Goal: Transaction & Acquisition: Book appointment/travel/reservation

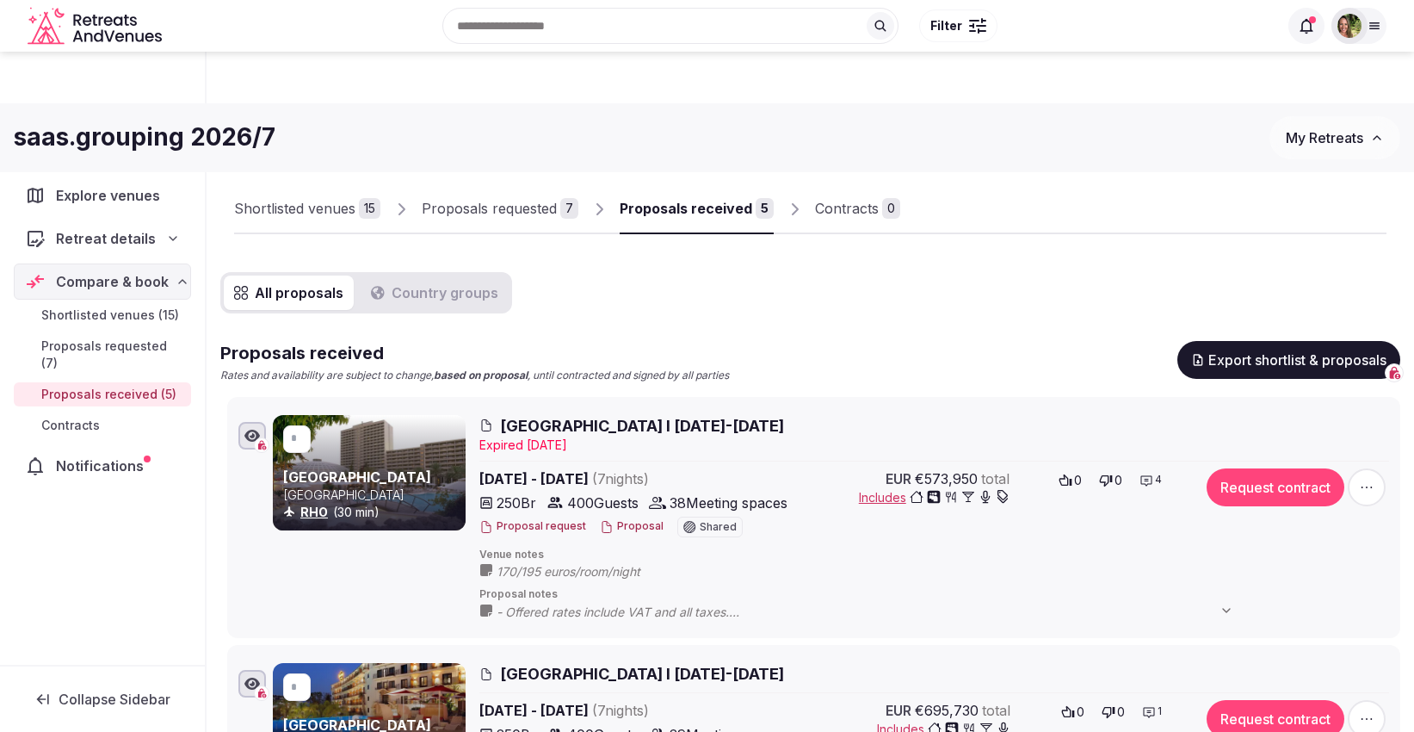
scroll to position [289, 0]
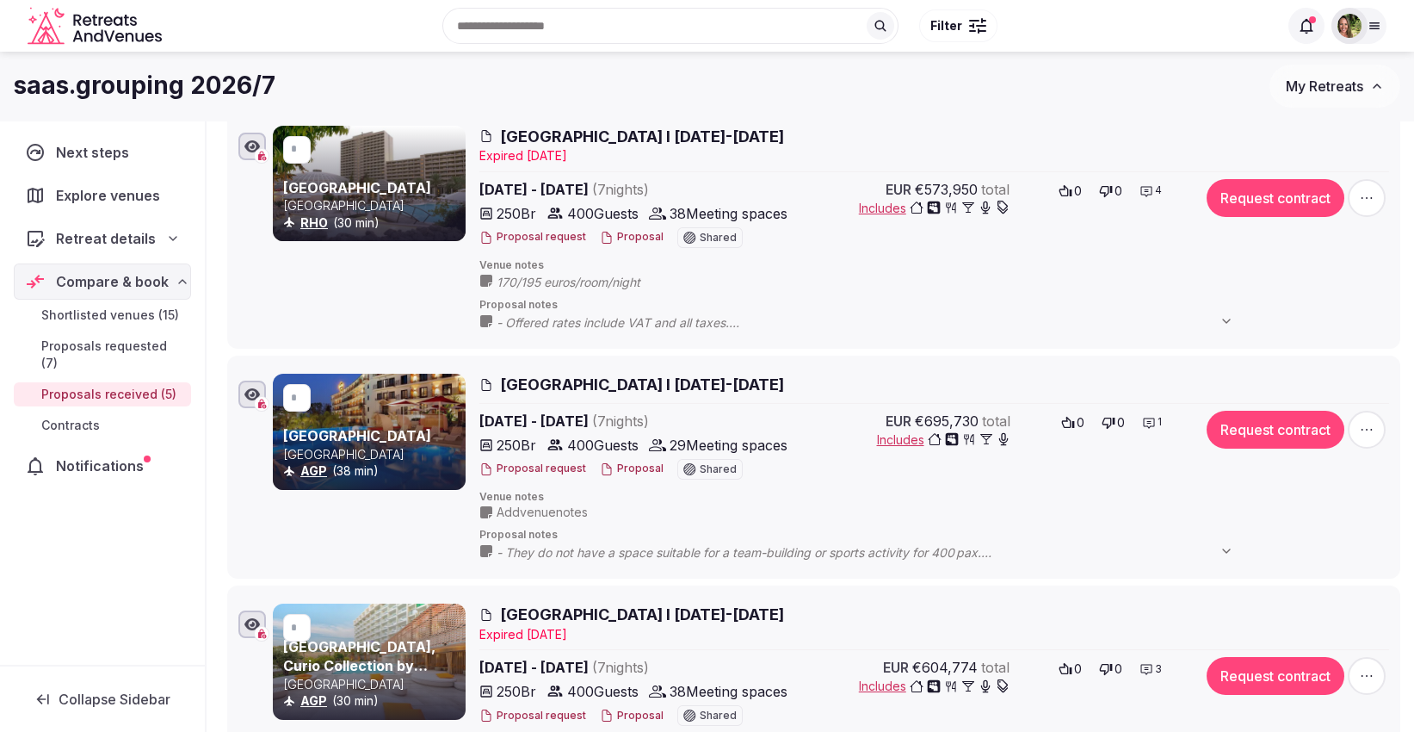
click at [1330, 87] on span "My Retreats" at bounding box center [1324, 85] width 77 height 17
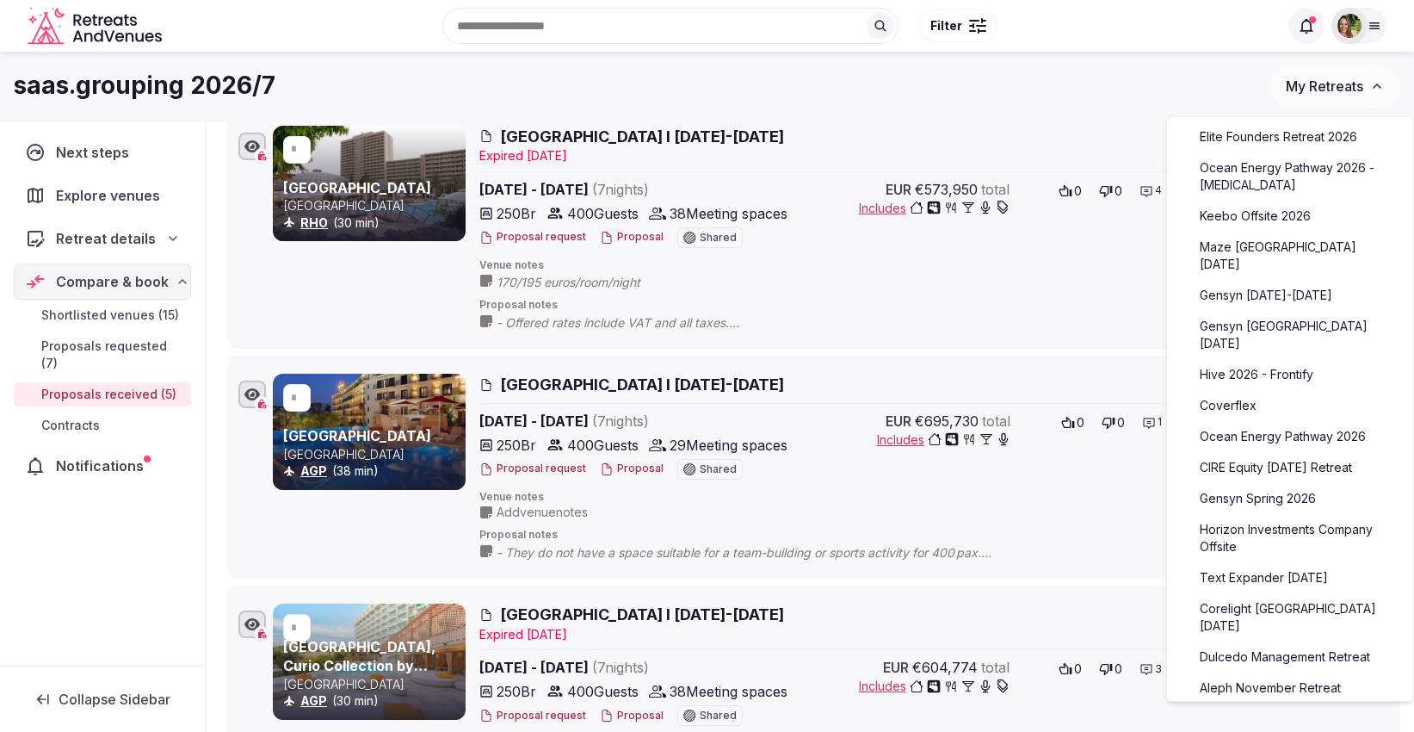
scroll to position [258, 0]
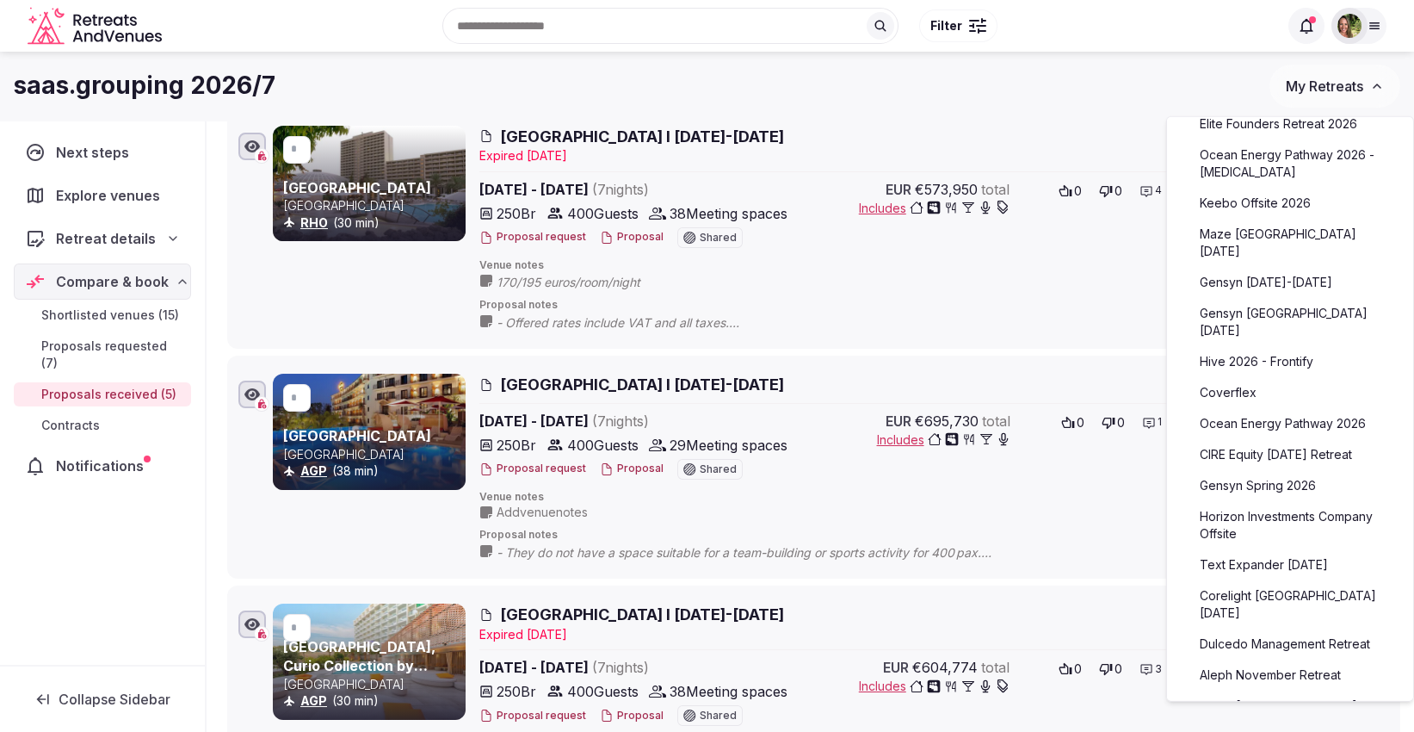
click at [1296, 553] on link "Text Expander [DATE]" at bounding box center [1290, 565] width 212 height 28
click at [1265, 564] on link "Text Expander [DATE]" at bounding box center [1290, 565] width 212 height 28
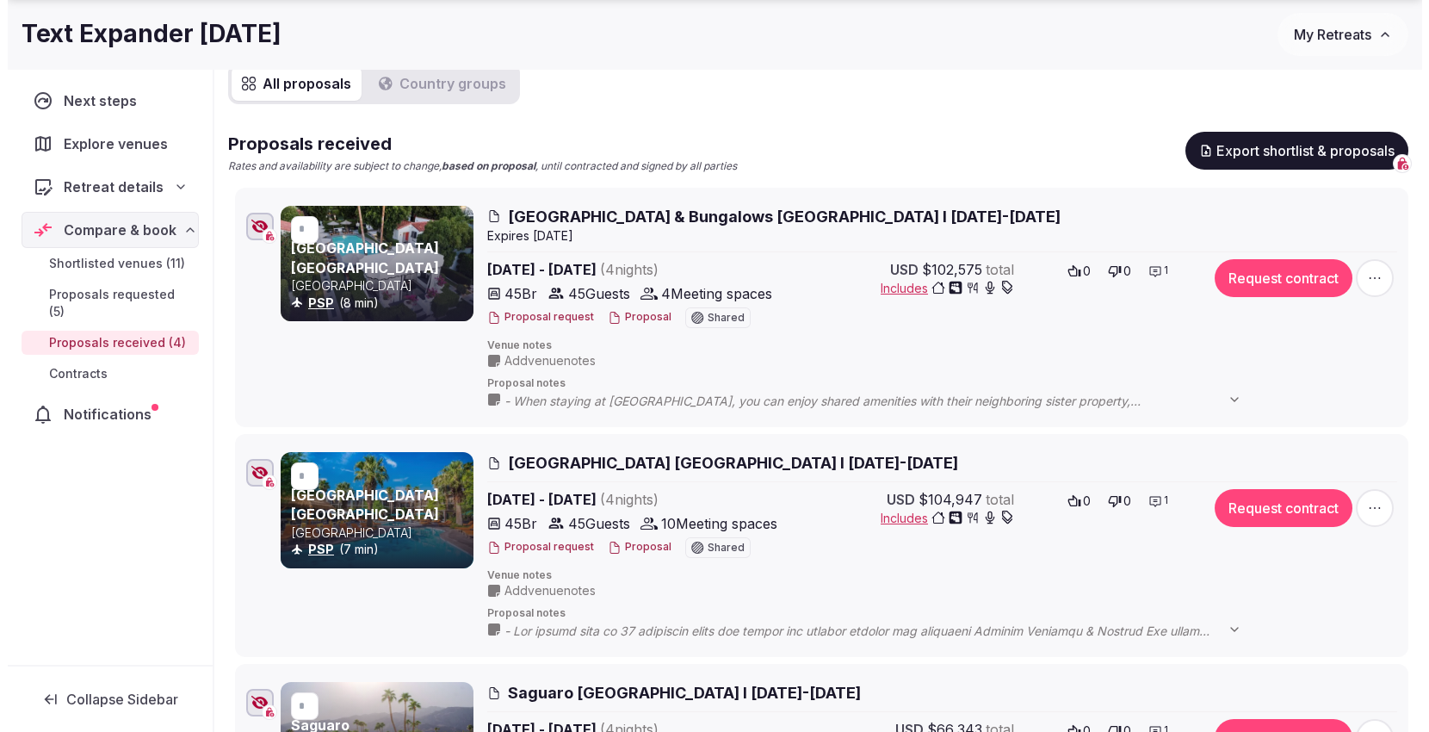
scroll to position [228, 0]
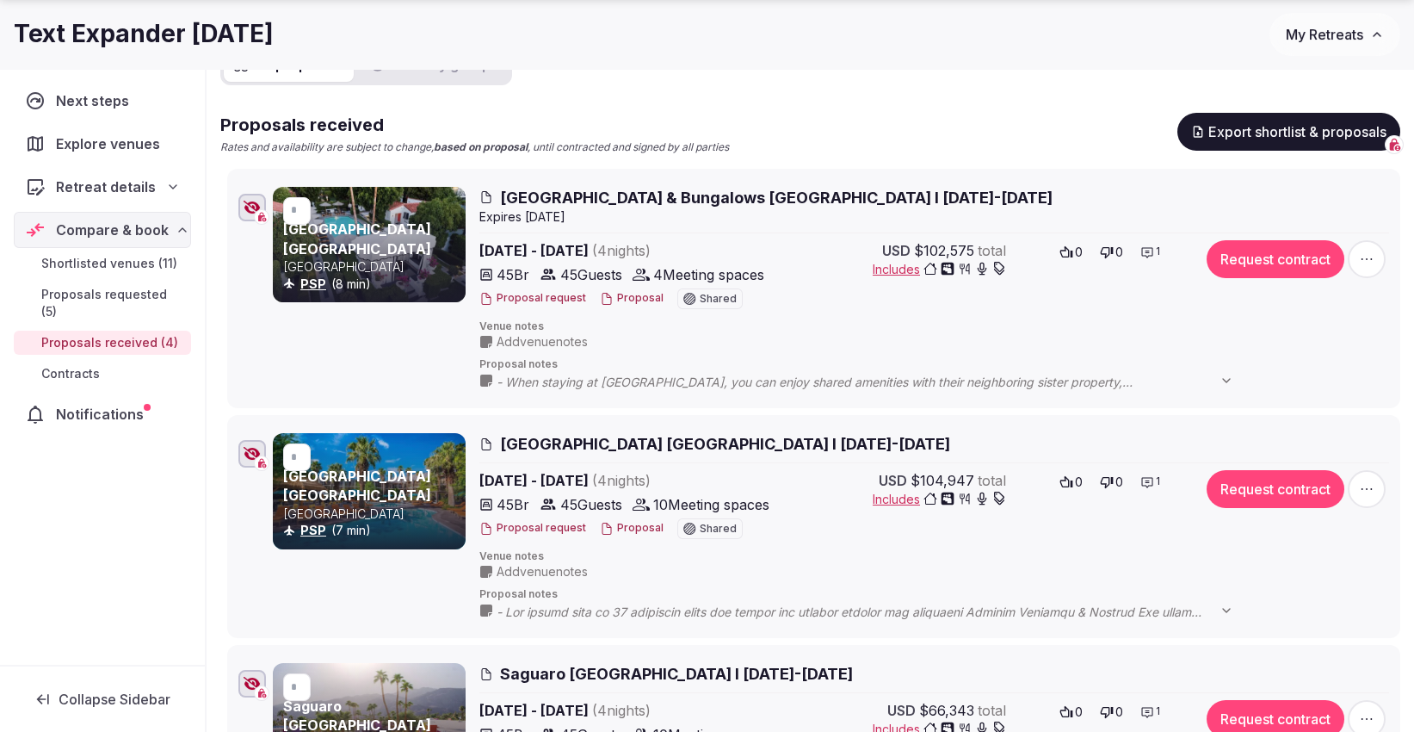
click at [633, 293] on button "Proposal" at bounding box center [632, 298] width 64 height 15
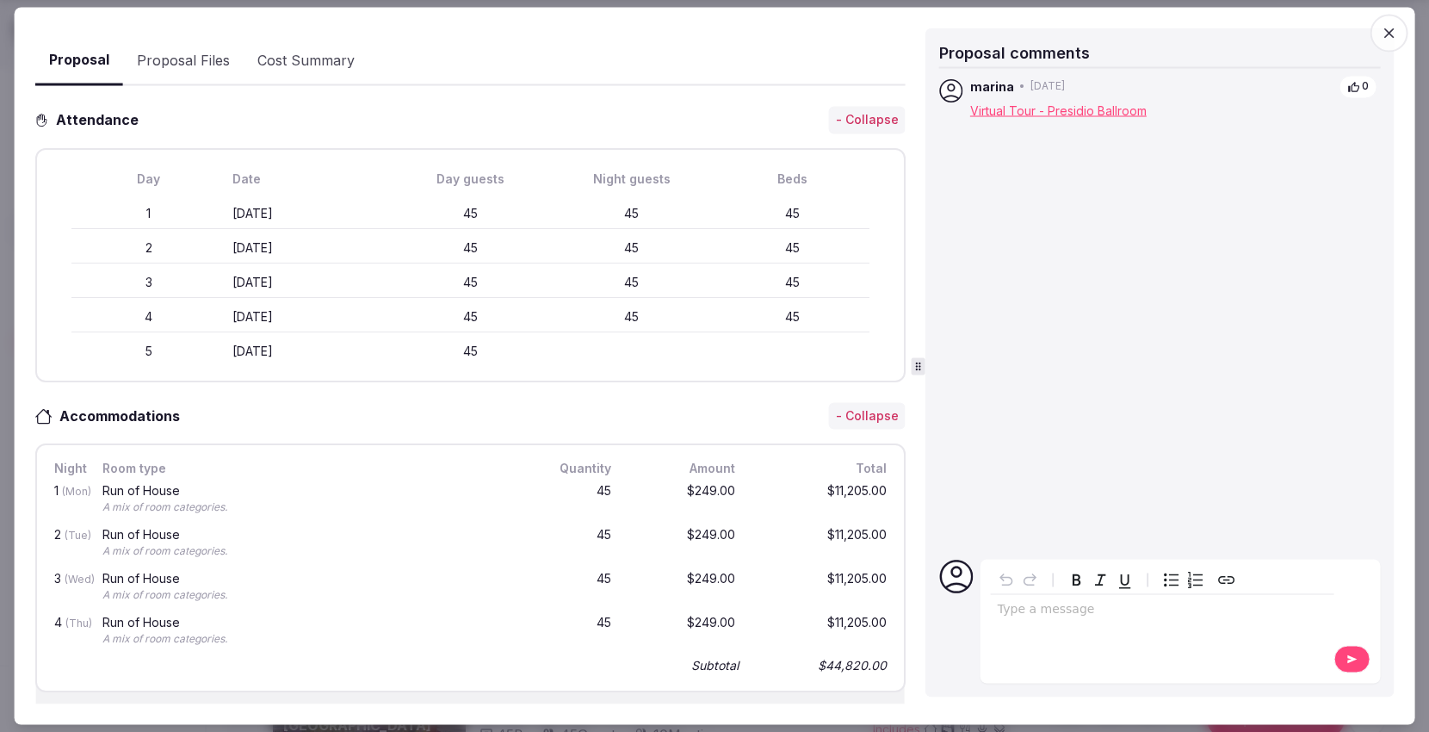
scroll to position [29, 0]
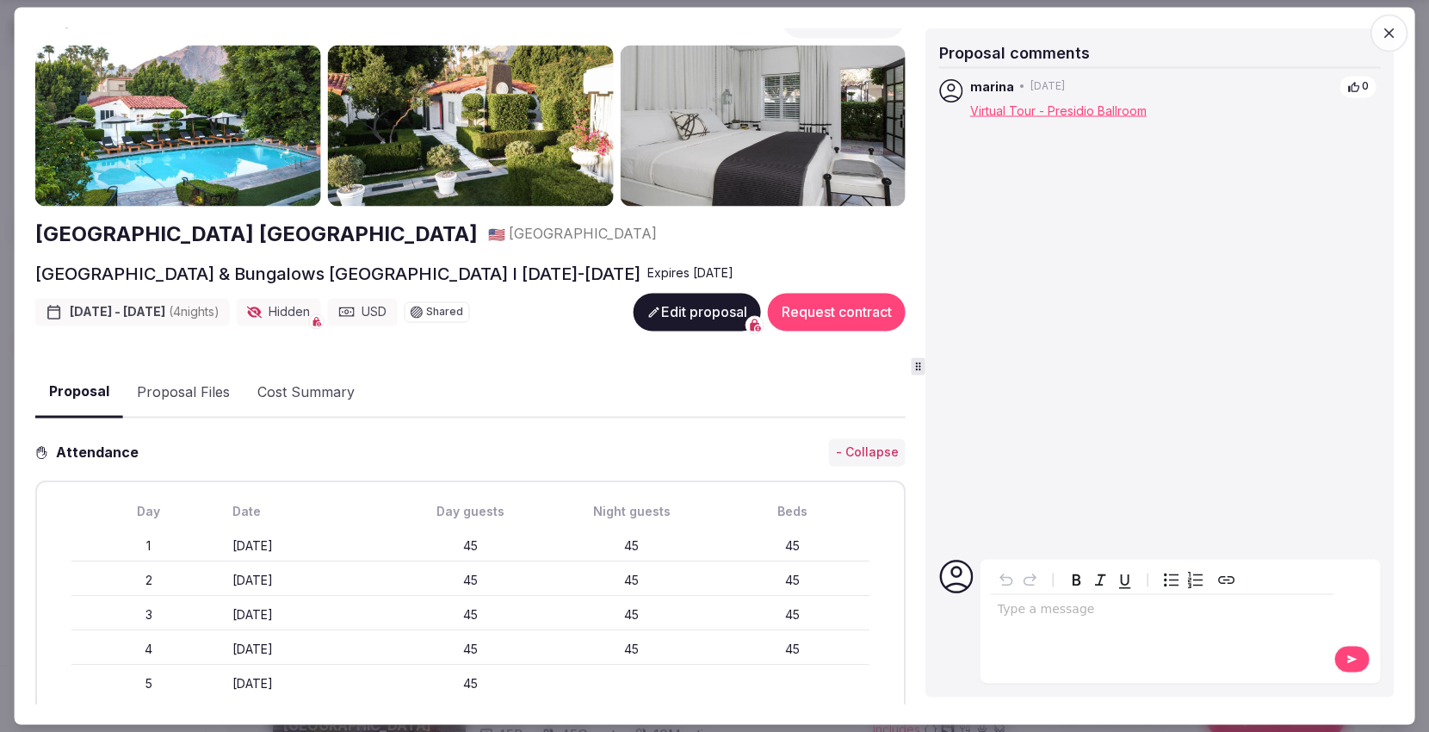
click at [1391, 43] on span "button" at bounding box center [1388, 34] width 38 height 38
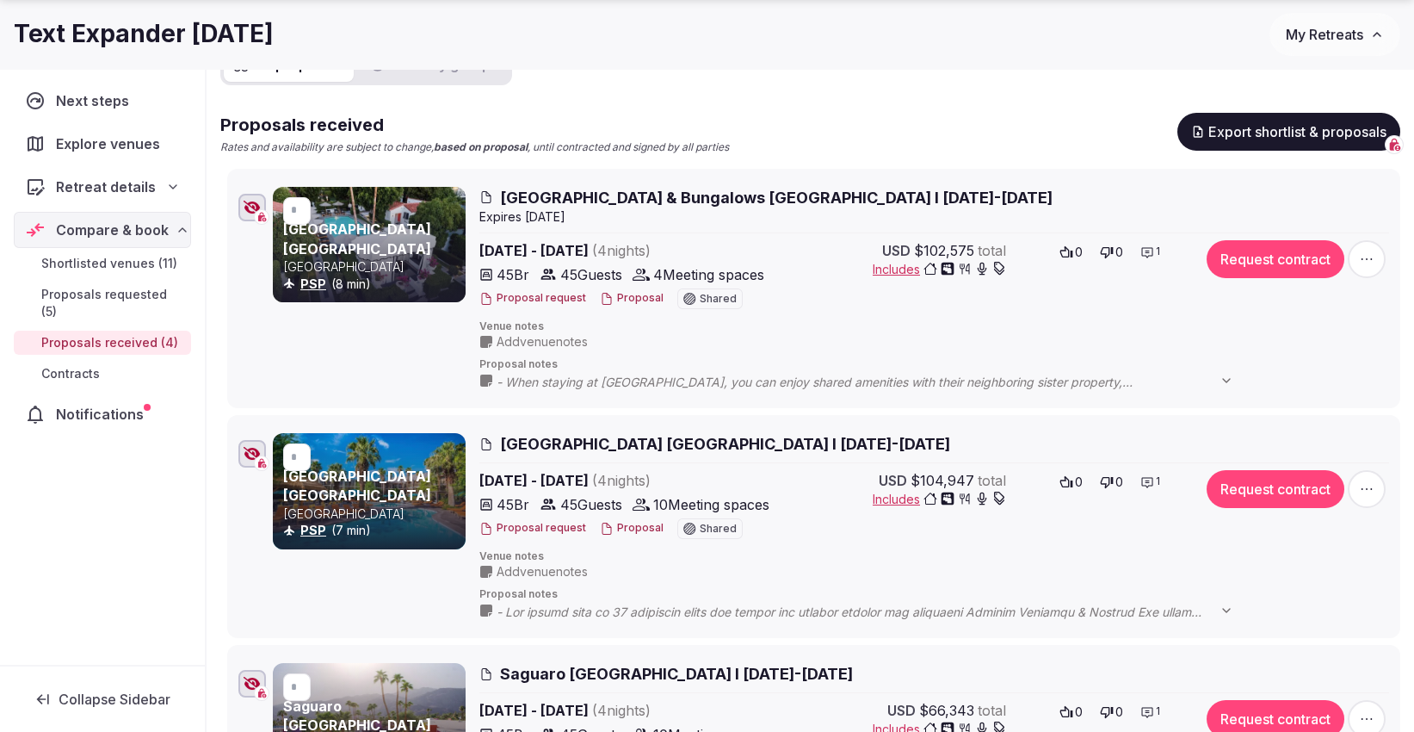
click at [629, 299] on button "Proposal" at bounding box center [632, 298] width 64 height 15
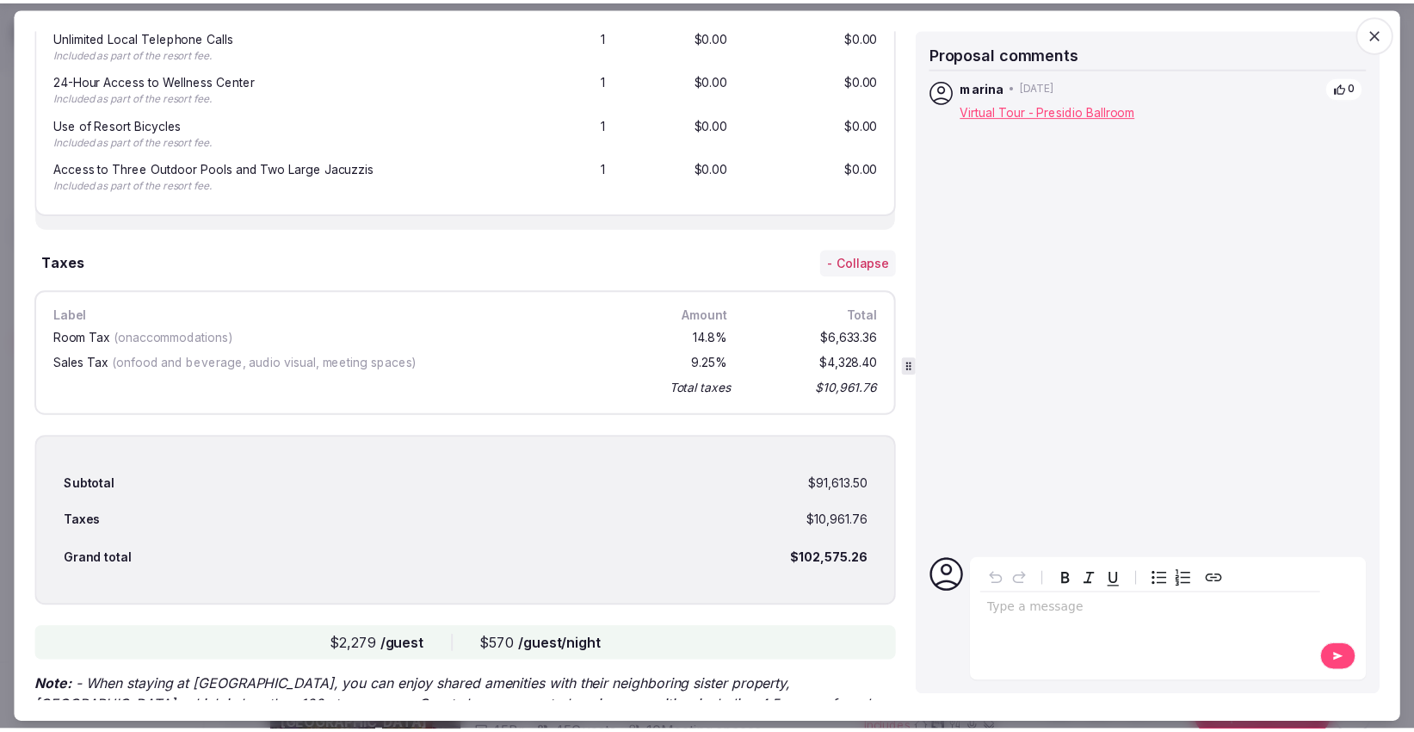
scroll to position [4317, 0]
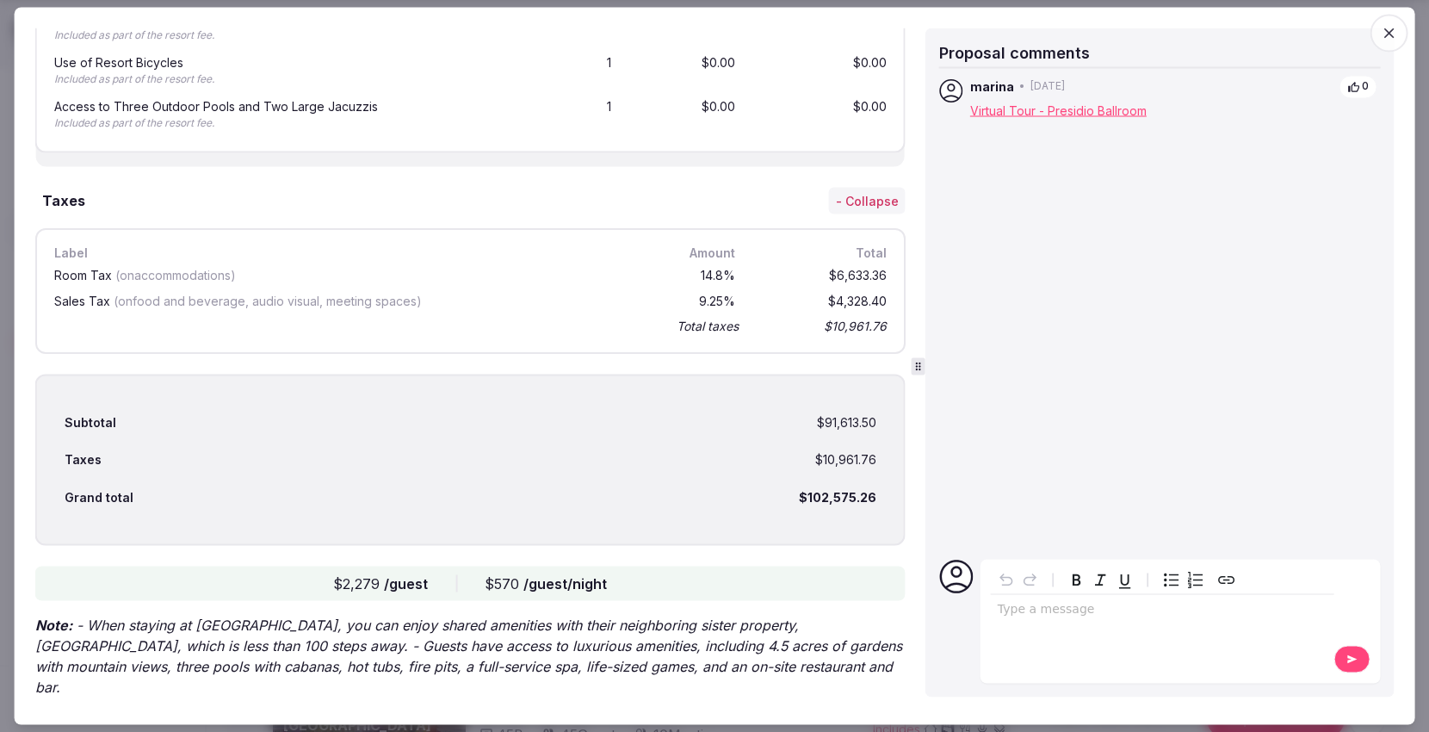
click at [1389, 35] on icon "button" at bounding box center [1388, 33] width 17 height 17
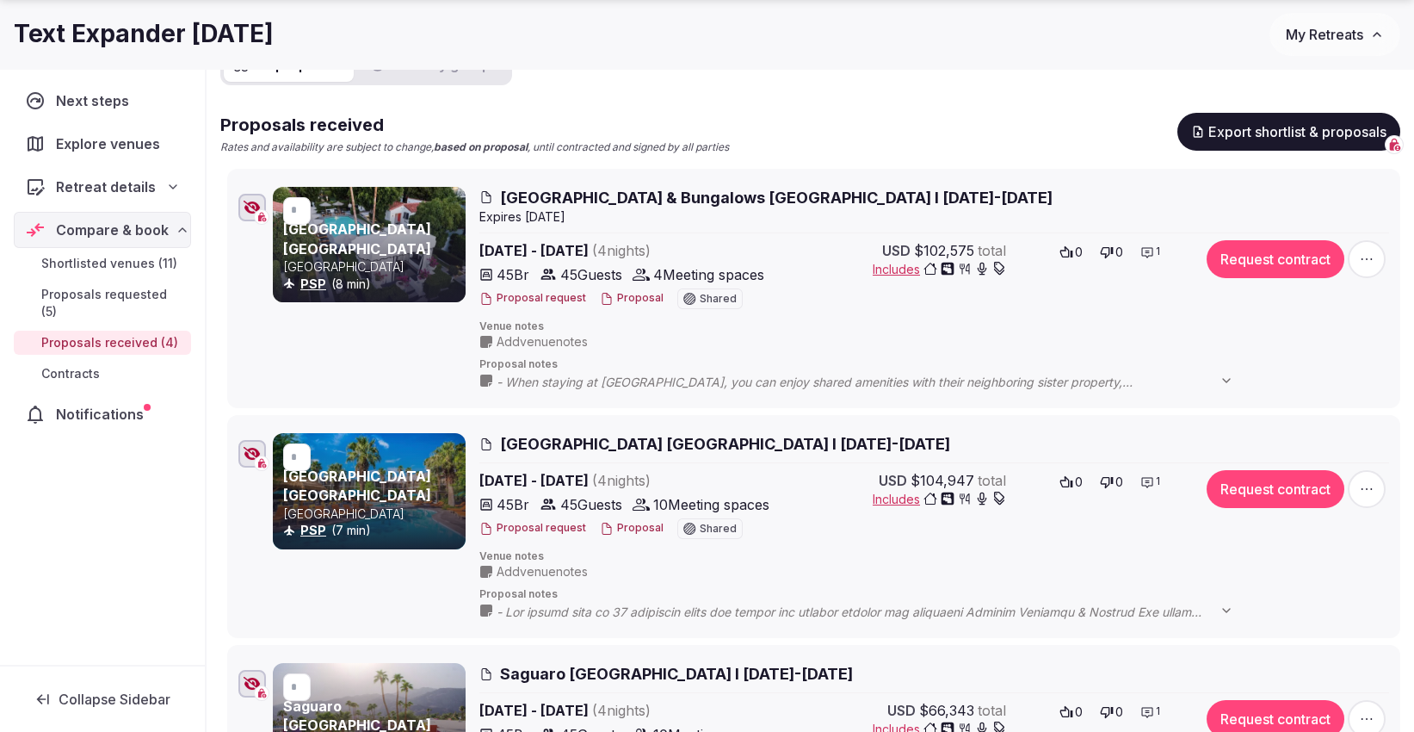
click at [1315, 38] on span "My Retreats" at bounding box center [1324, 34] width 77 height 17
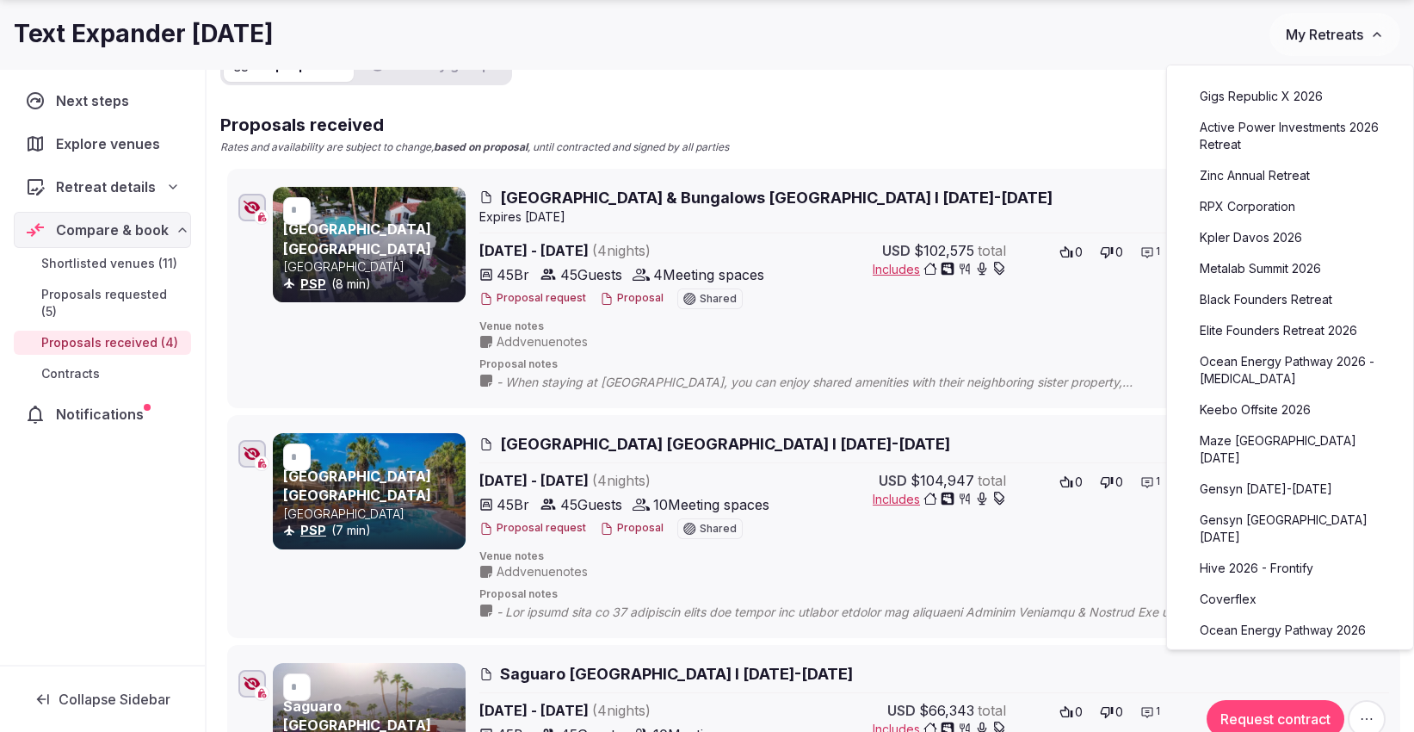
click at [1042, 38] on div "Text Expander [DATE]" at bounding box center [642, 34] width 1256 height 34
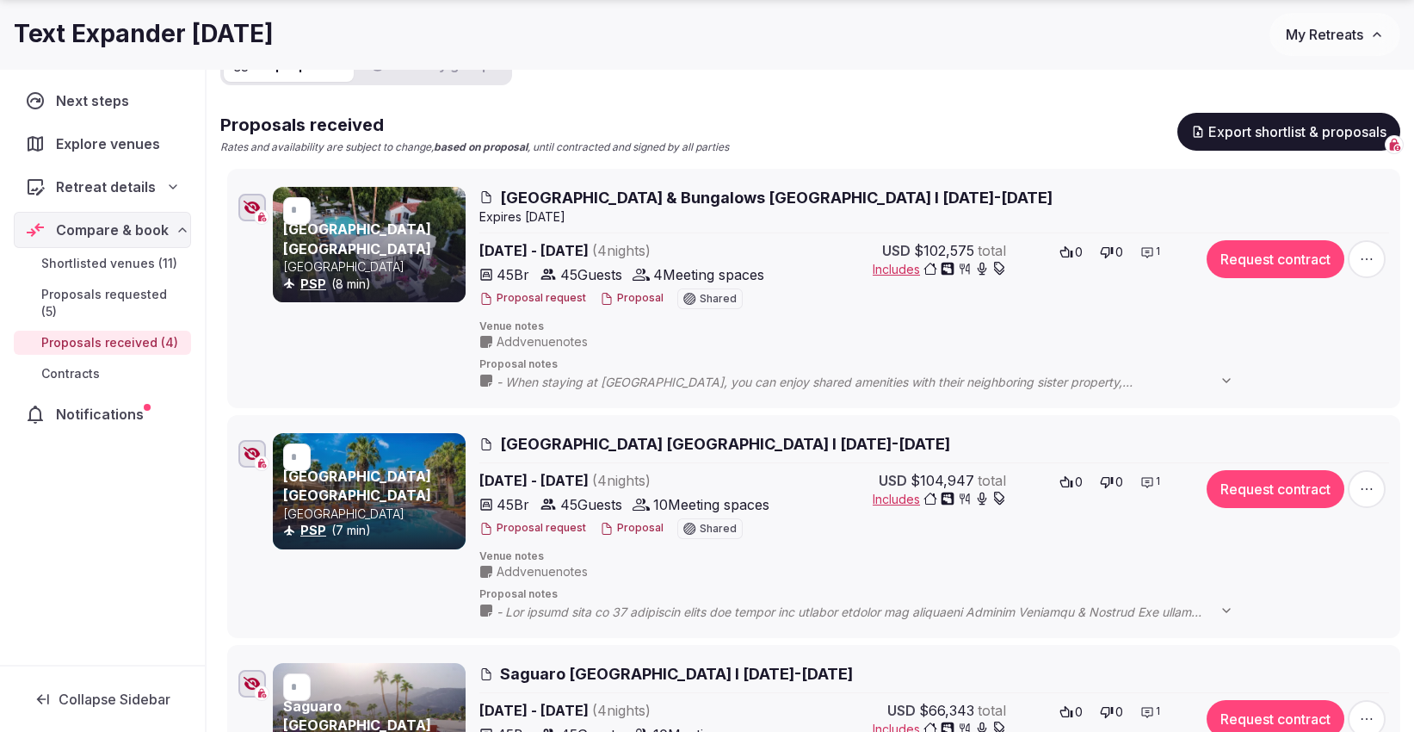
click at [1314, 34] on span "My Retreats" at bounding box center [1324, 34] width 77 height 17
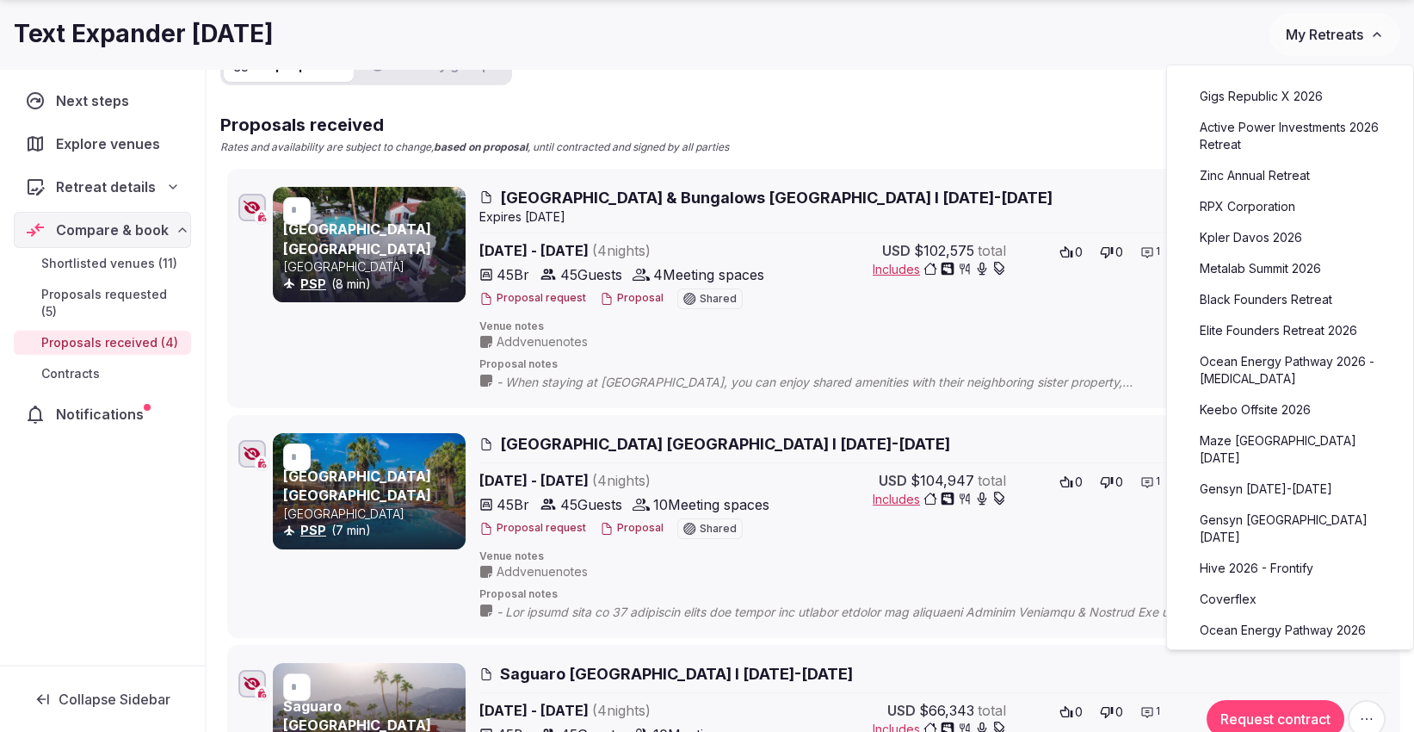
click at [1072, 37] on div "Text Expander [DATE]" at bounding box center [642, 34] width 1256 height 34
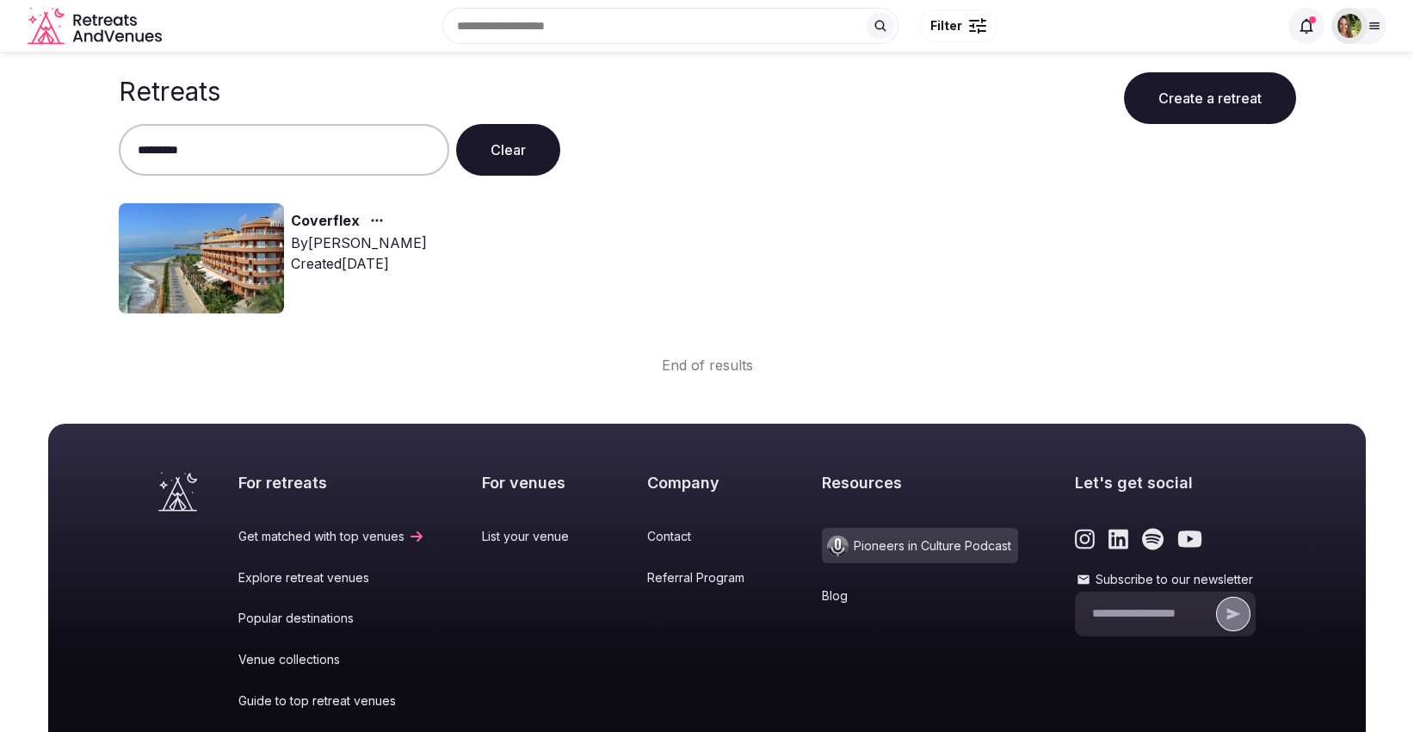
type input "*********"
click at [328, 222] on link "Coverflex" at bounding box center [325, 221] width 69 height 22
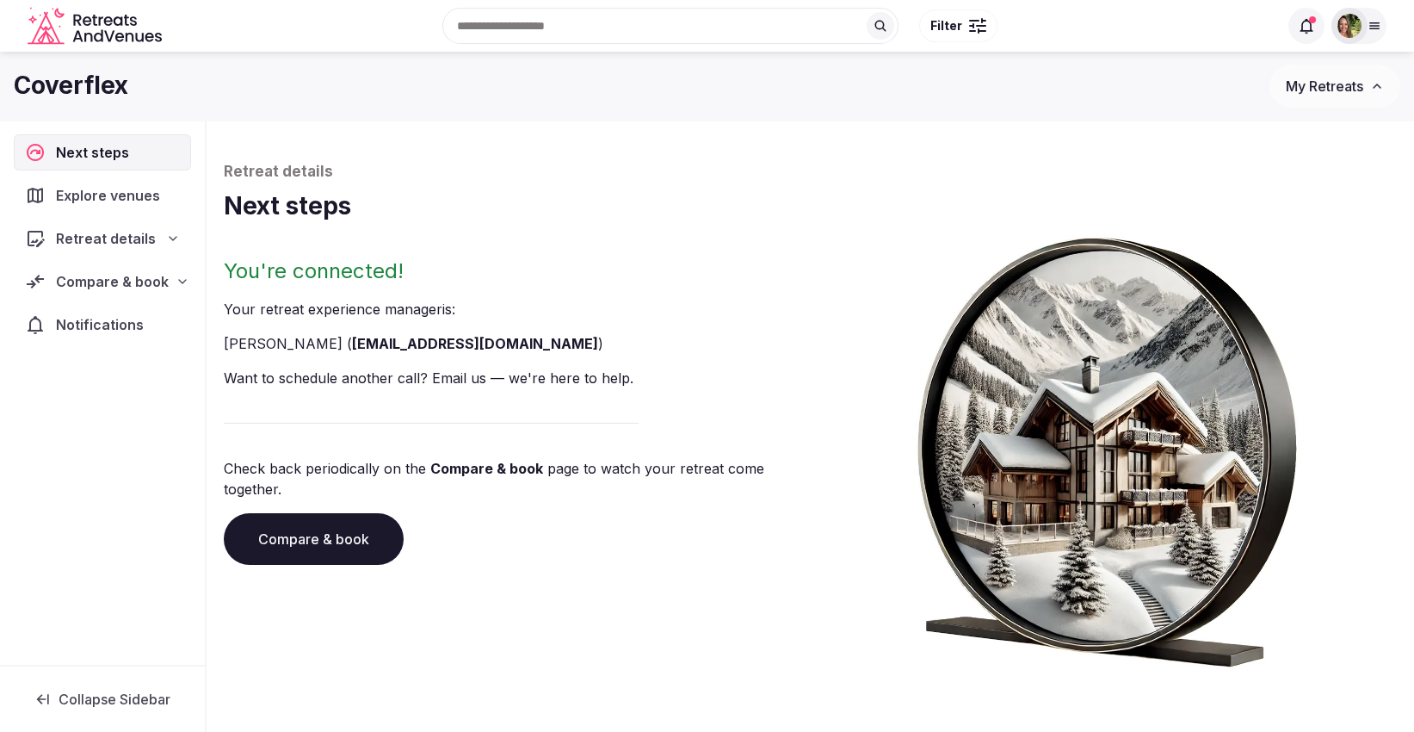
click at [90, 274] on span "Compare & book" at bounding box center [112, 281] width 113 height 21
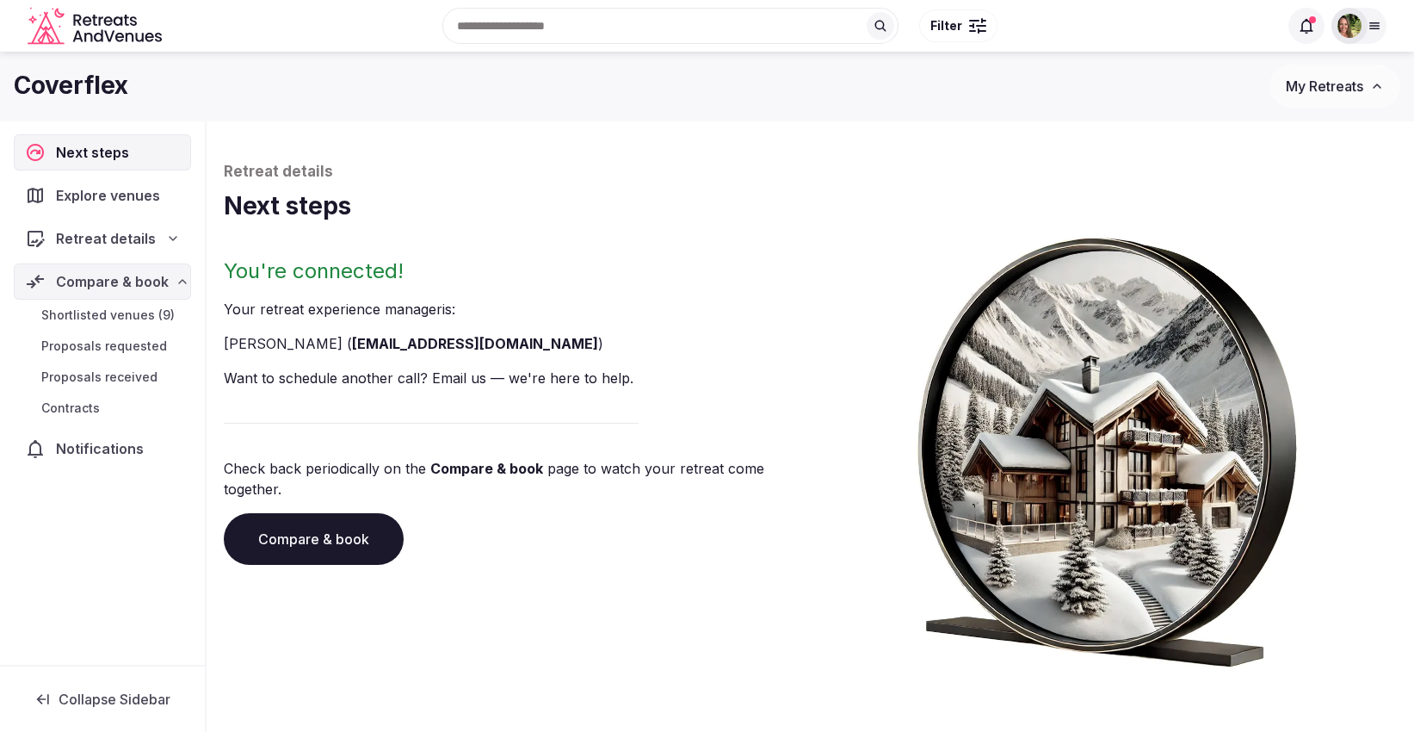
click at [97, 318] on span "Shortlisted venues (9)" at bounding box center [107, 314] width 133 height 17
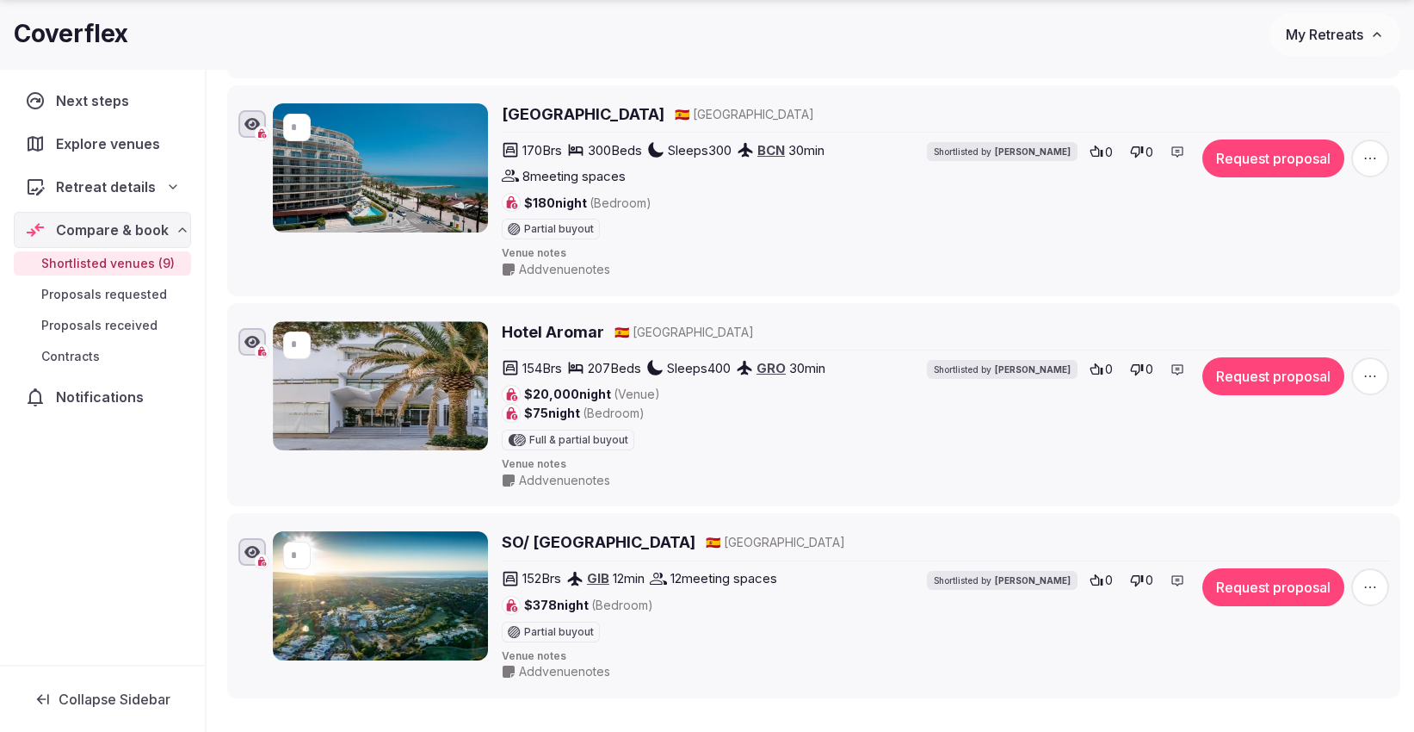
scroll to position [1482, 0]
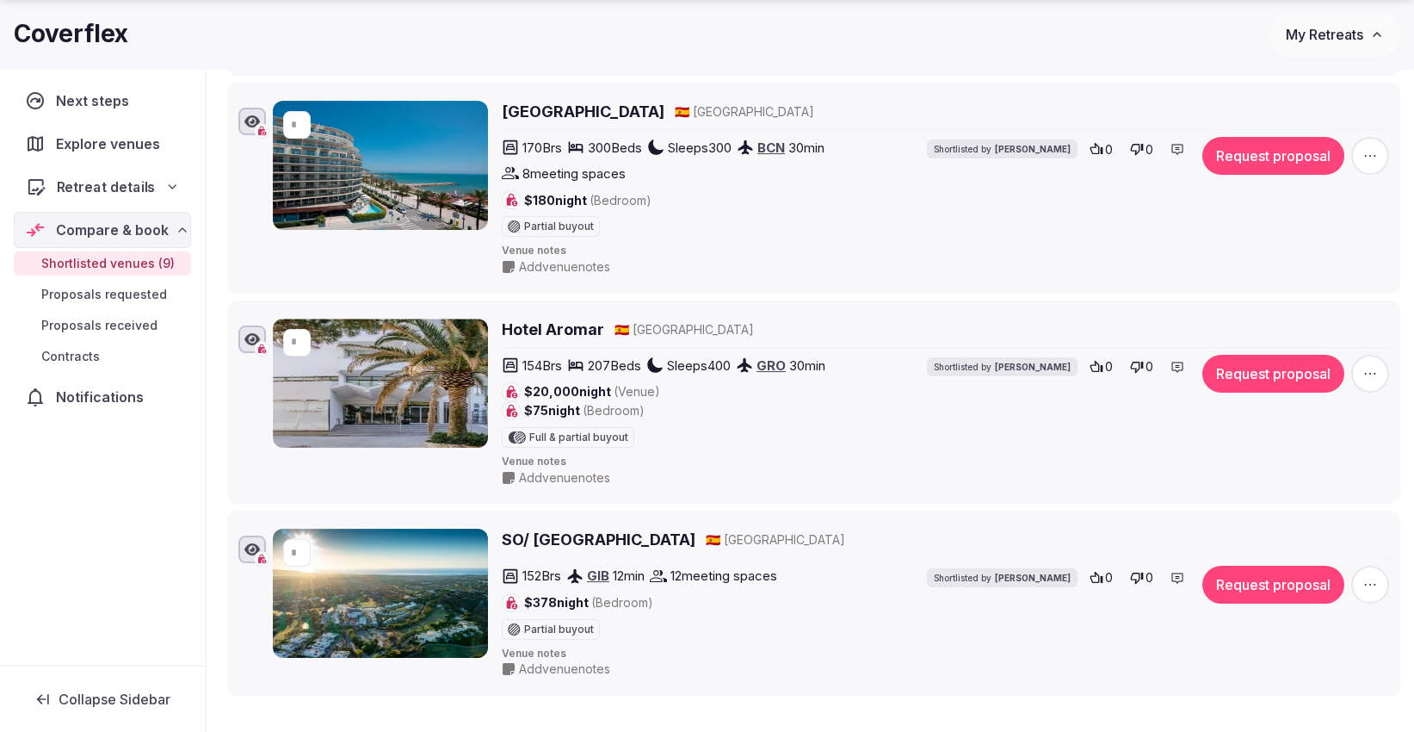
click at [81, 181] on span "Retreat details" at bounding box center [106, 186] width 99 height 21
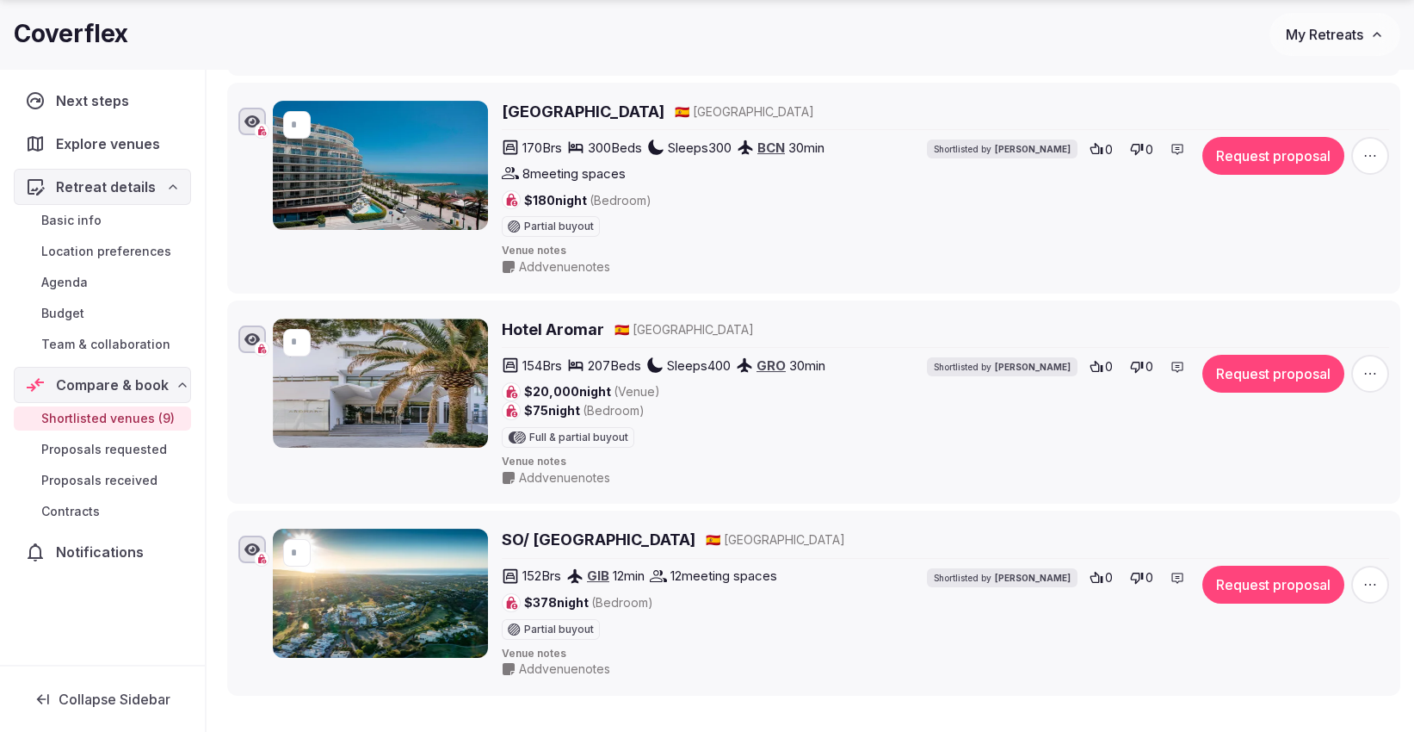
click at [91, 343] on span "Team & collaboration" at bounding box center [105, 344] width 129 height 17
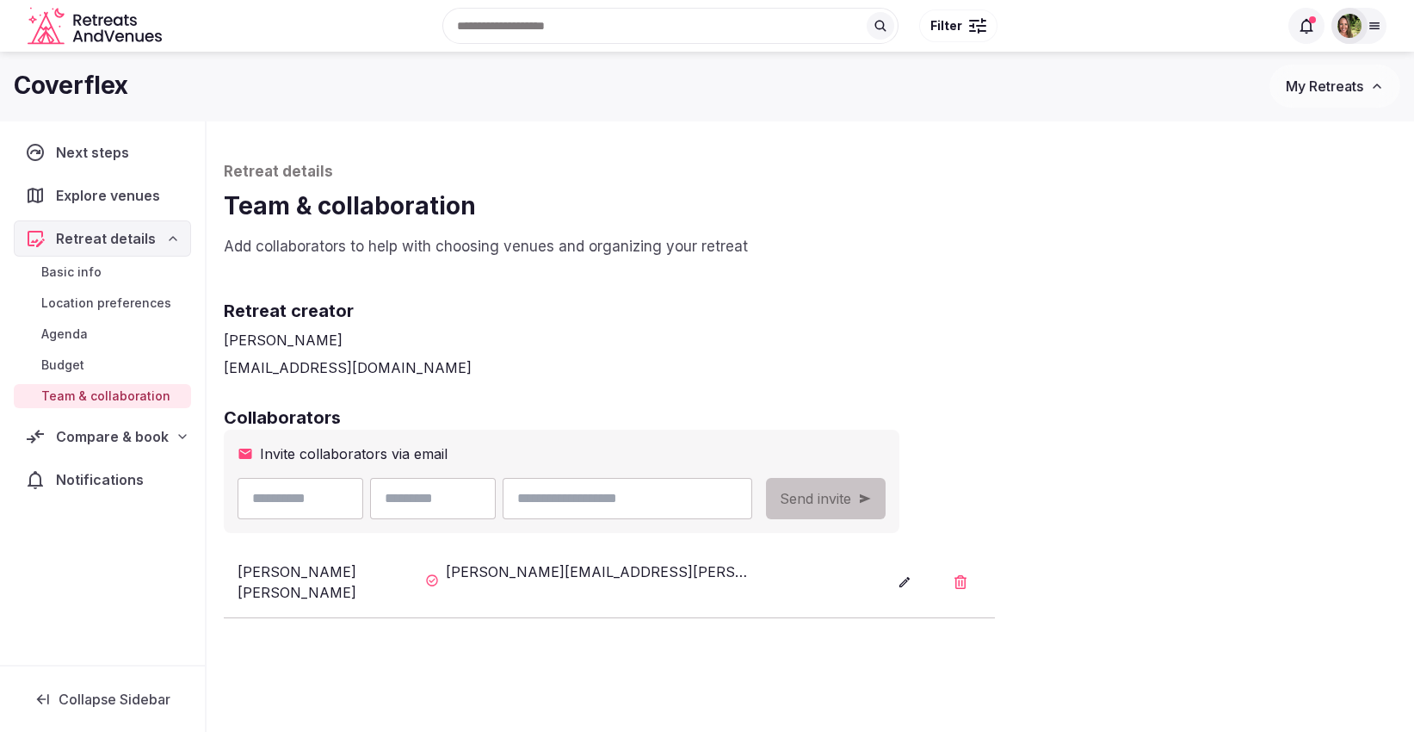
click at [294, 491] on input "text" at bounding box center [301, 498] width 126 height 41
type input "*****"
type input "******"
click at [655, 494] on input "email" at bounding box center [628, 498] width 250 height 41
type input "**********"
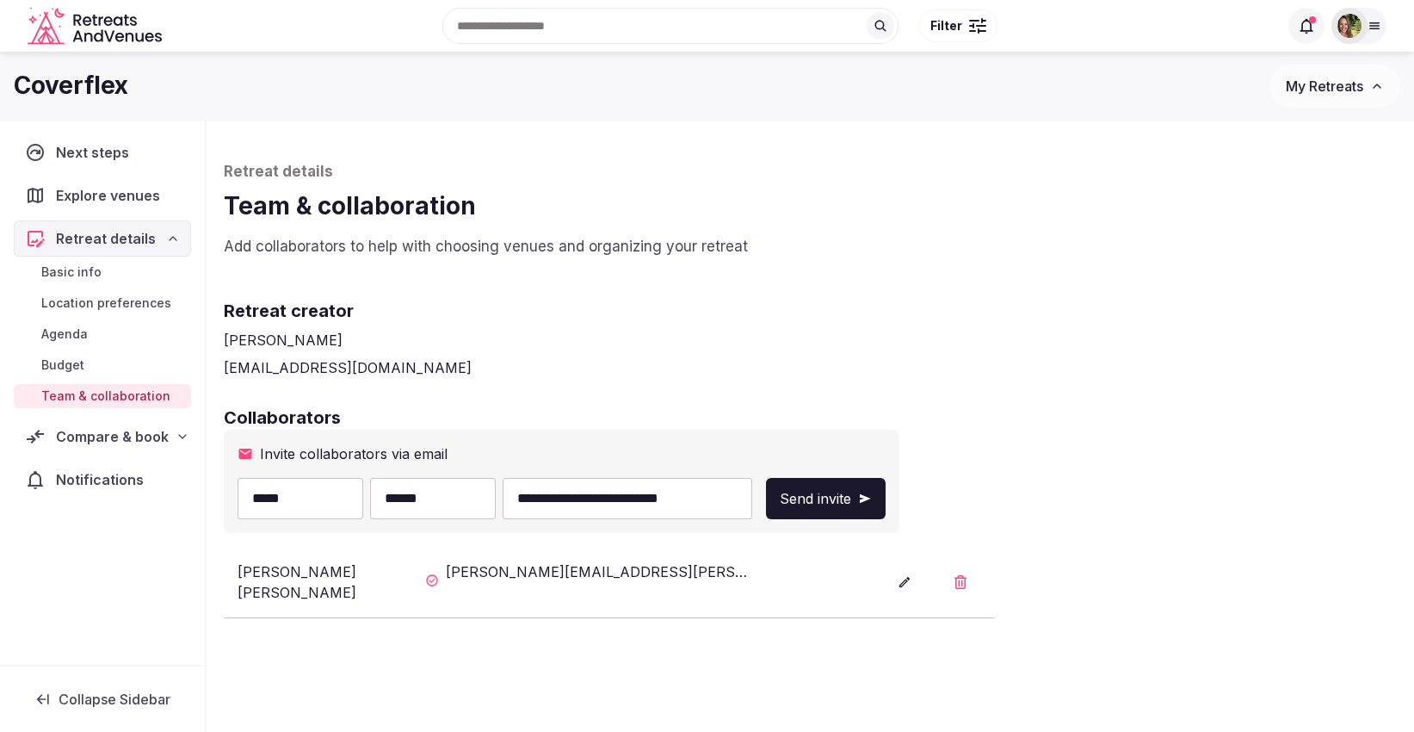
click at [851, 496] on span "Send invite" at bounding box center [815, 498] width 71 height 21
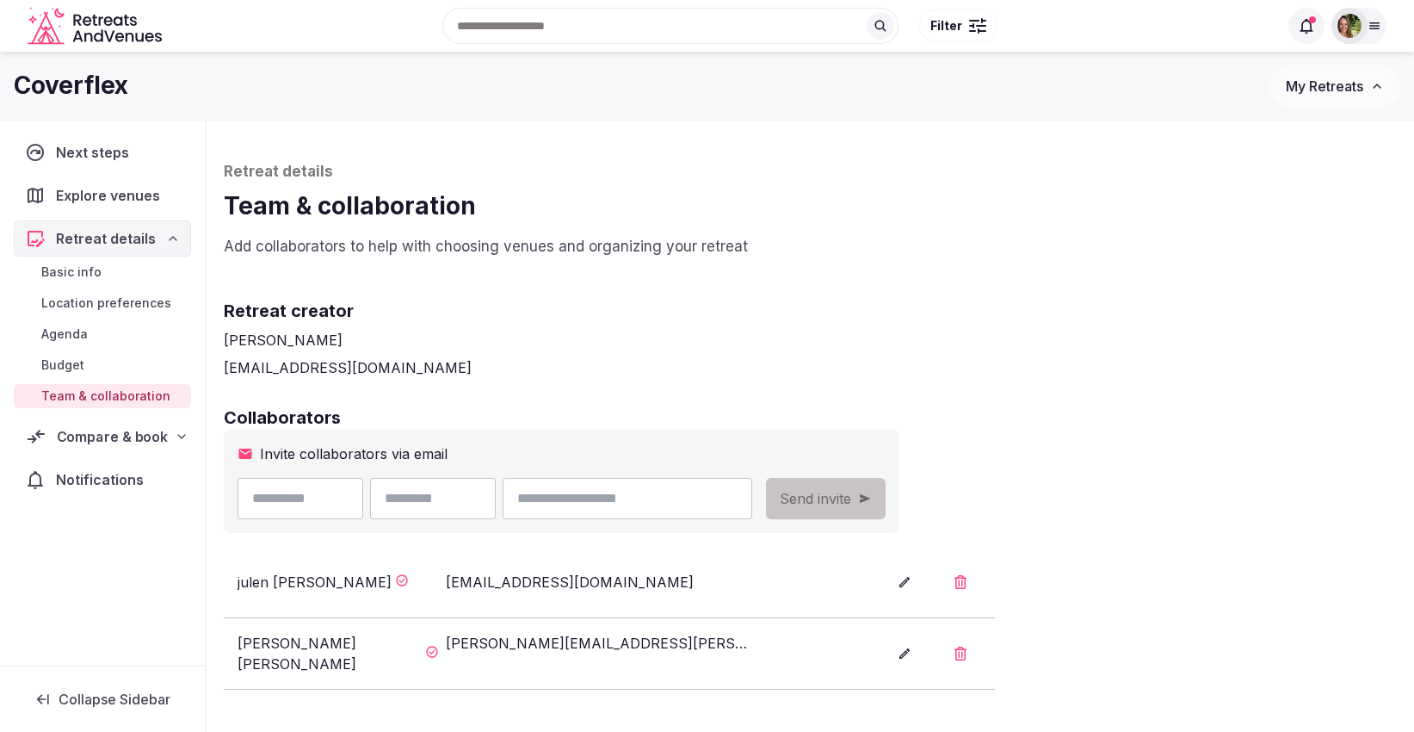
click at [96, 438] on span "Compare & book" at bounding box center [113, 436] width 112 height 21
click at [96, 473] on span "Shortlisted venues (9)" at bounding box center [107, 469] width 133 height 17
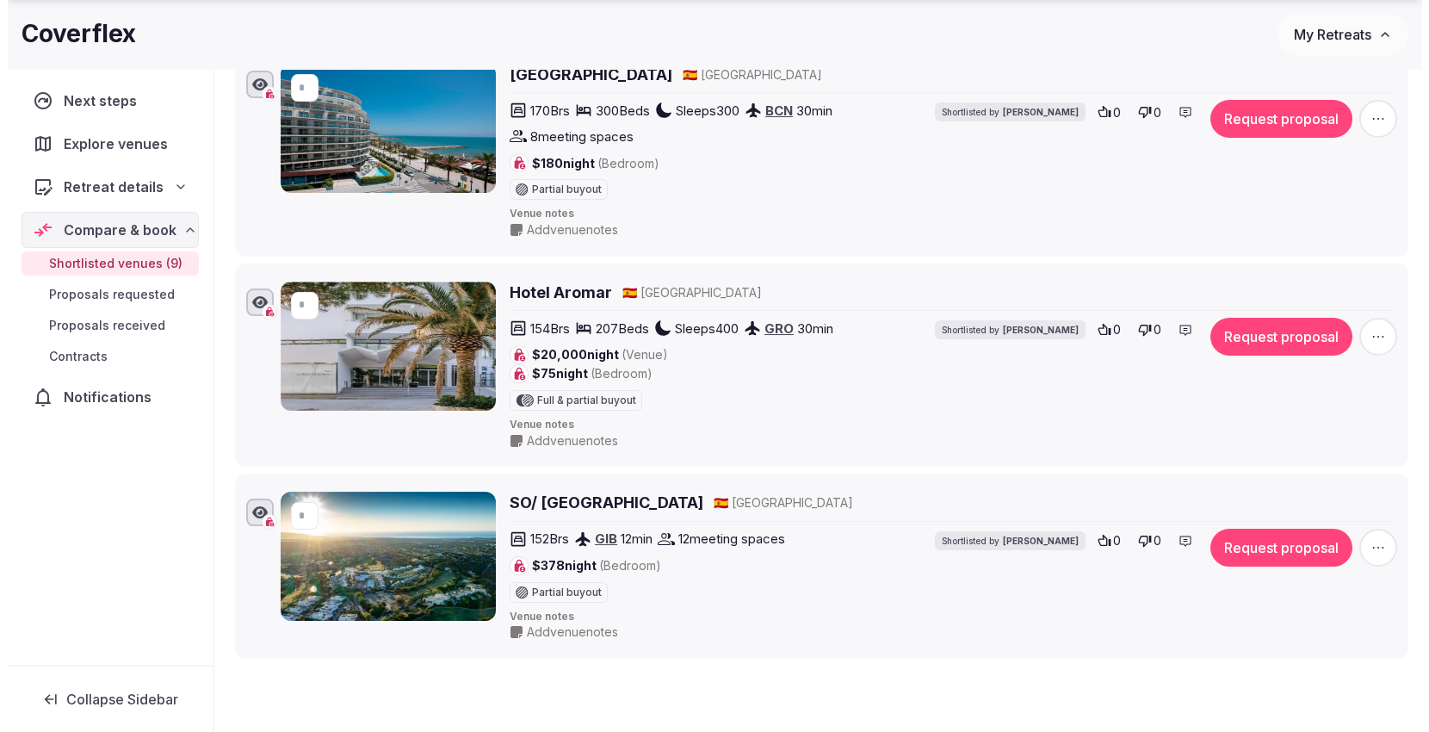
scroll to position [1561, 0]
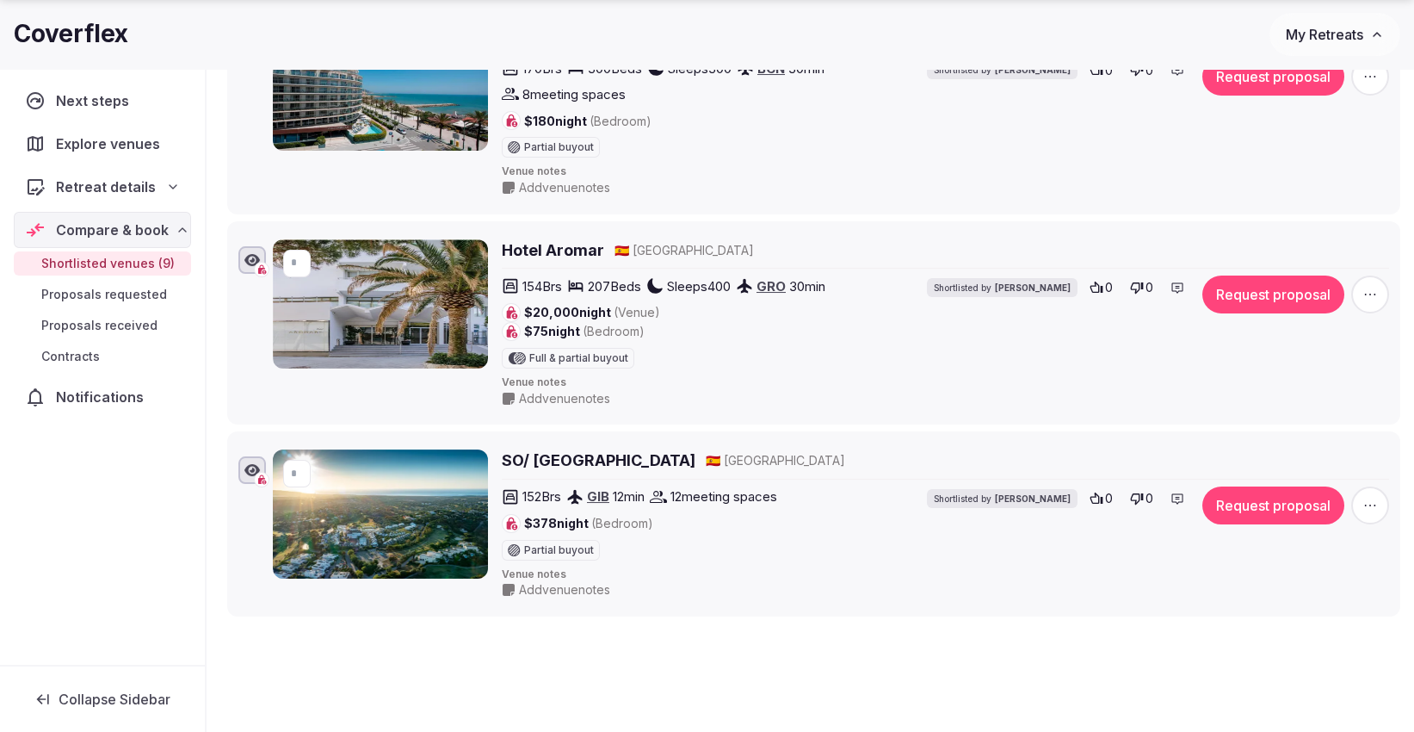
click at [1258, 286] on button "Request proposal" at bounding box center [1273, 294] width 142 height 38
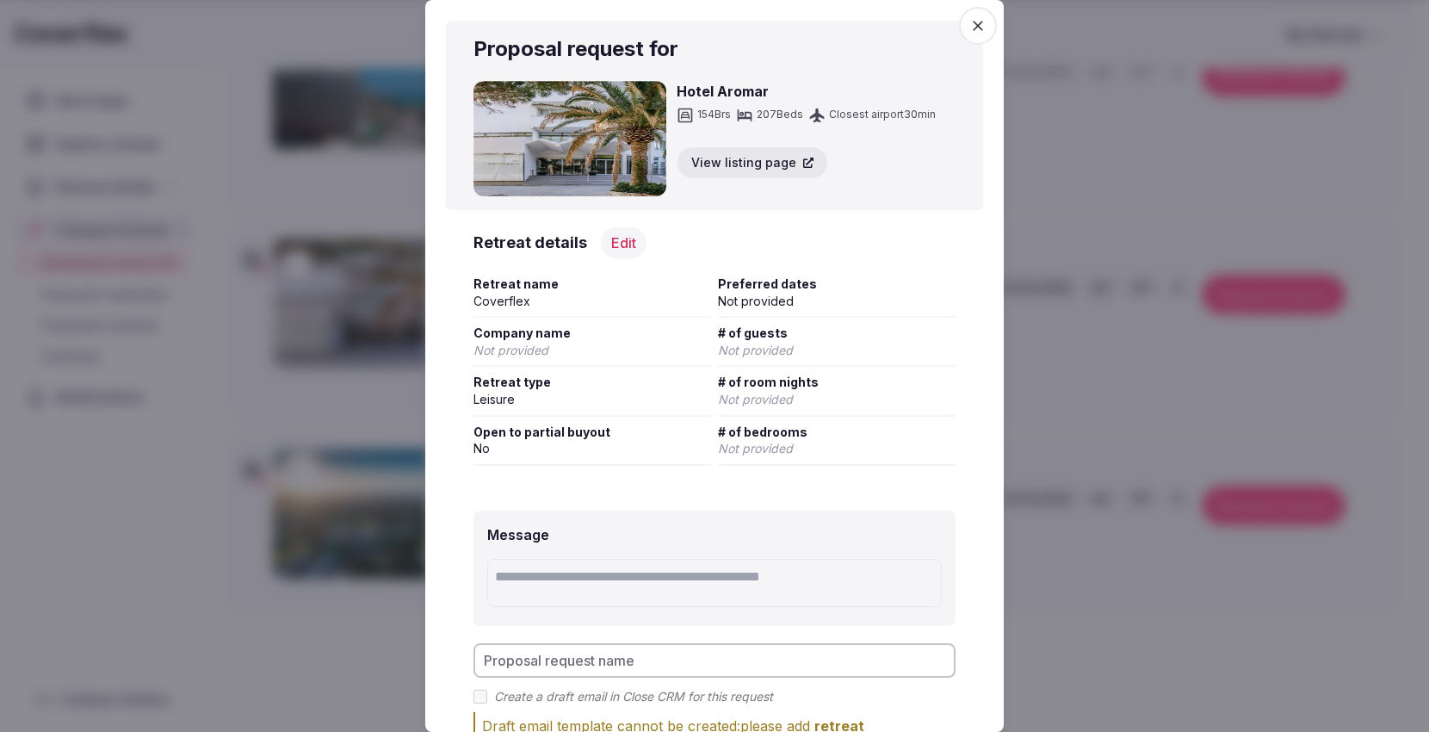
scroll to position [170, 0]
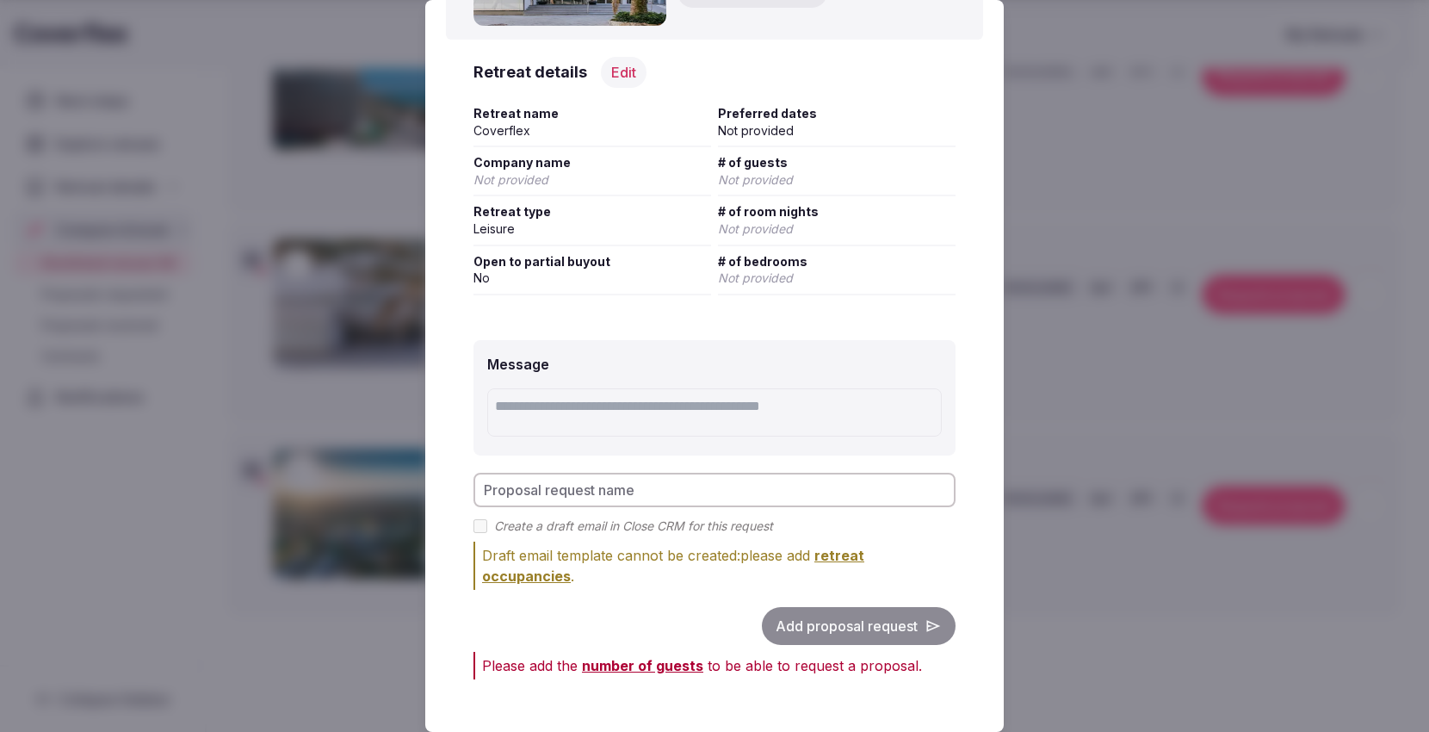
click at [809, 629] on div "Add proposal request" at bounding box center [714, 626] width 482 height 38
click at [617, 65] on button "Edit" at bounding box center [624, 72] width 46 height 31
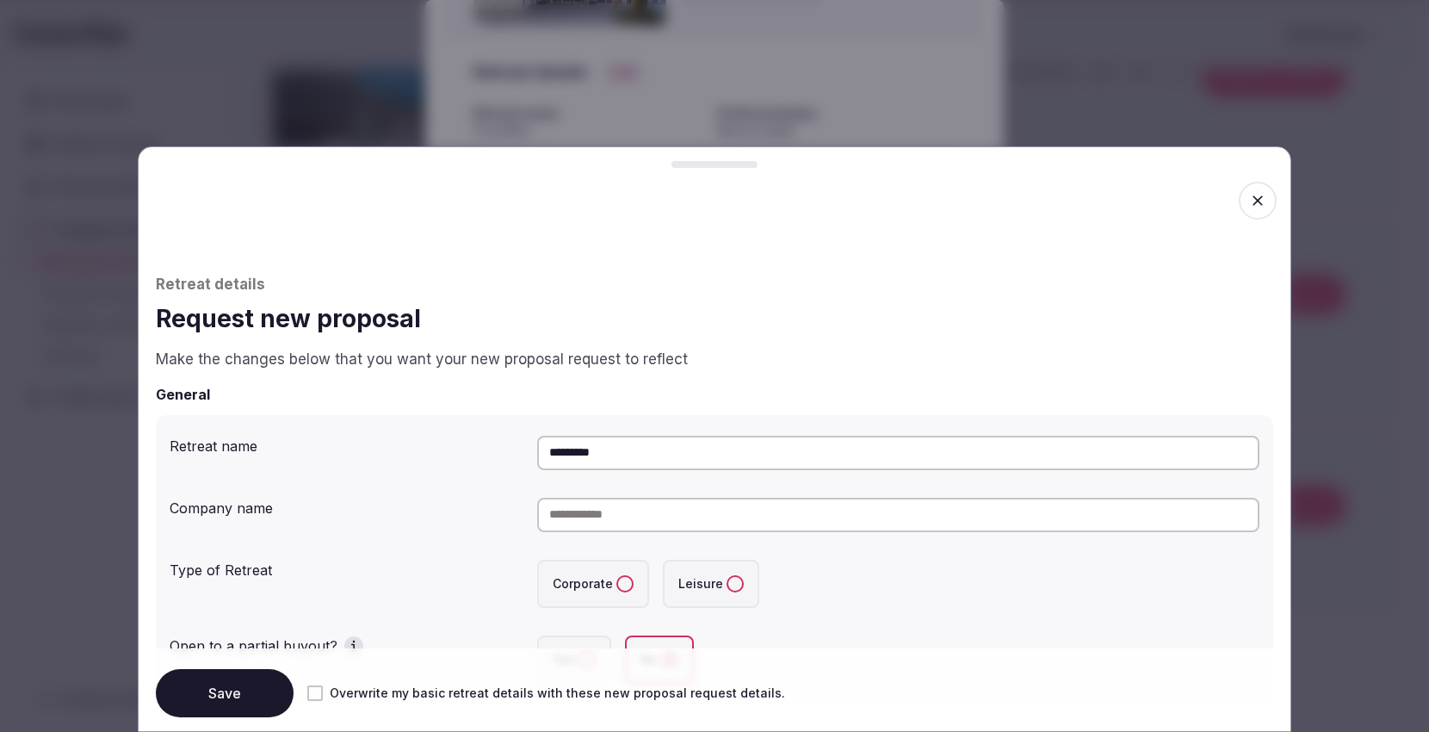
click at [621, 577] on button "Corporate" at bounding box center [624, 583] width 17 height 17
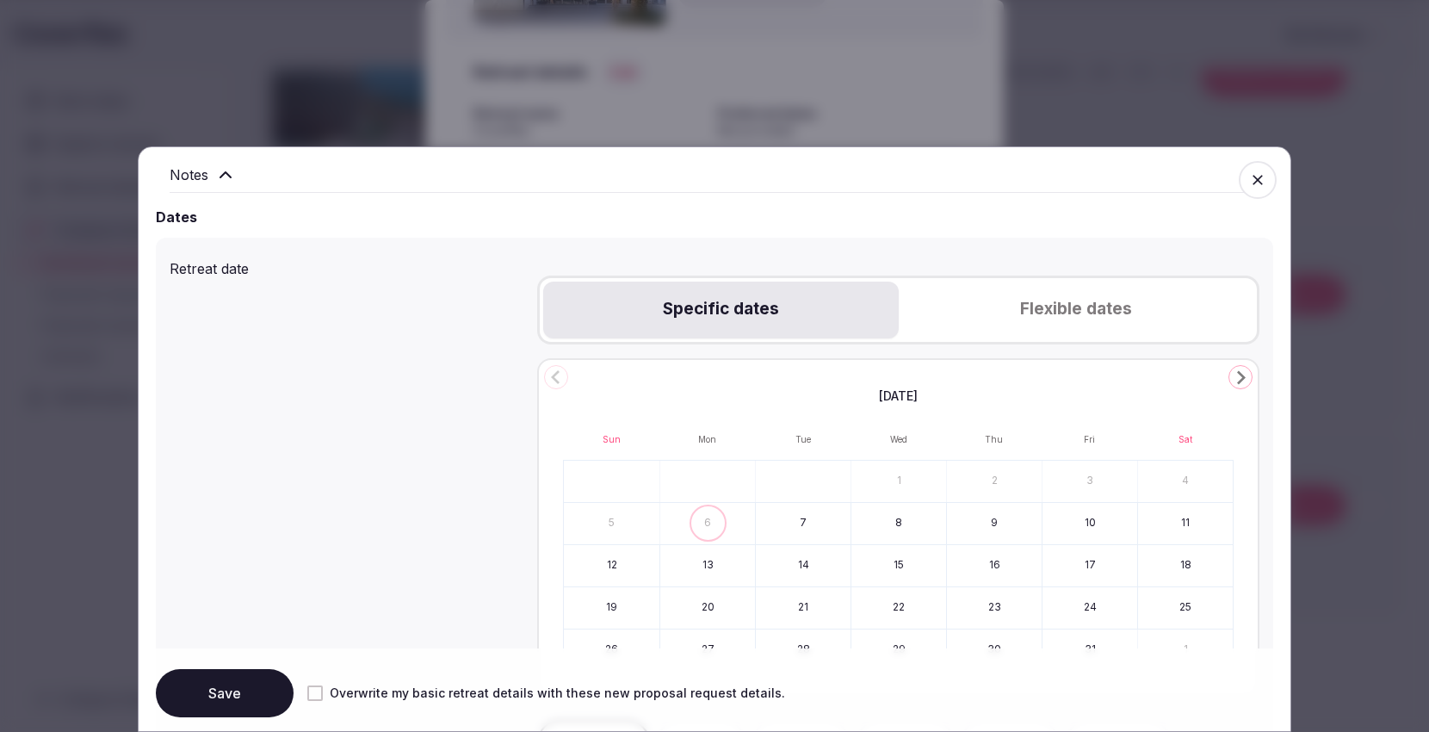
scroll to position [647, 0]
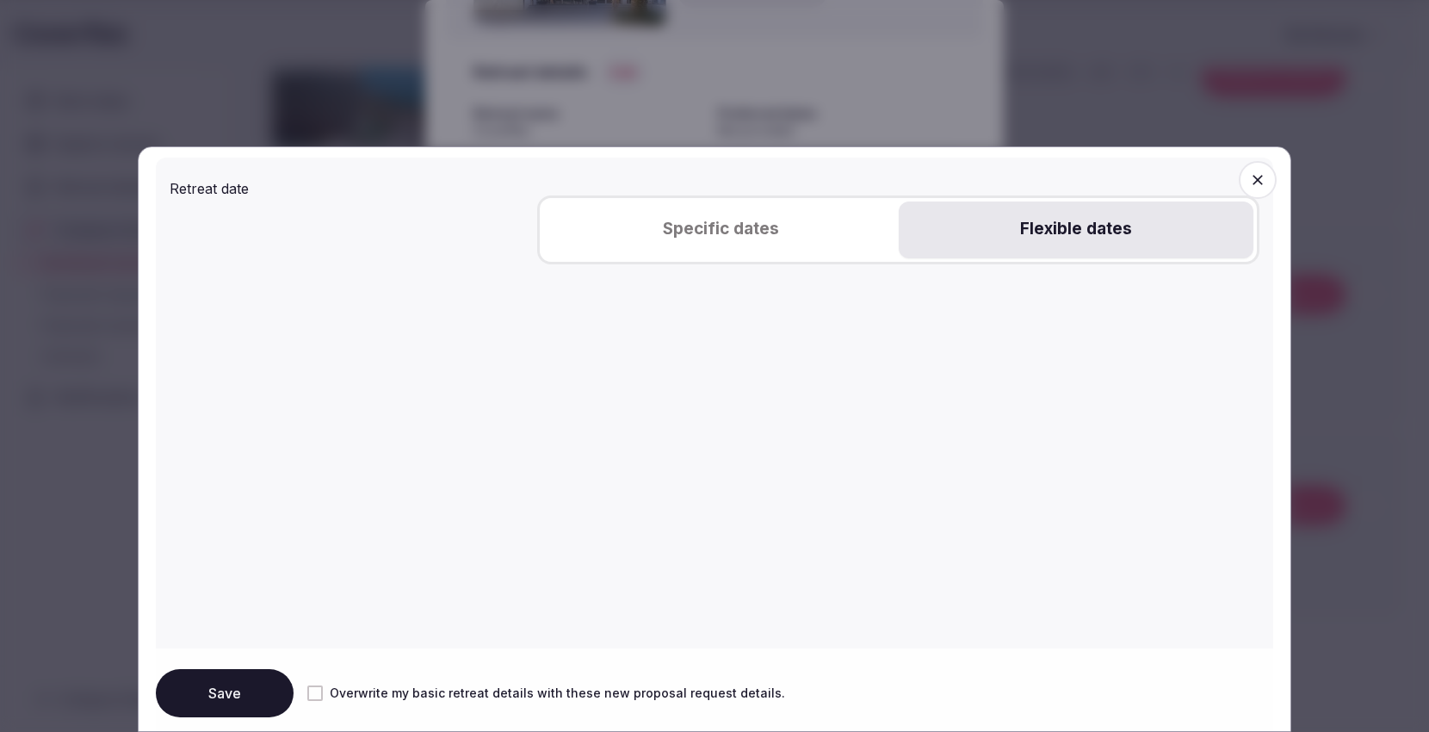
click at [1091, 211] on button "Flexible dates" at bounding box center [1076, 229] width 355 height 57
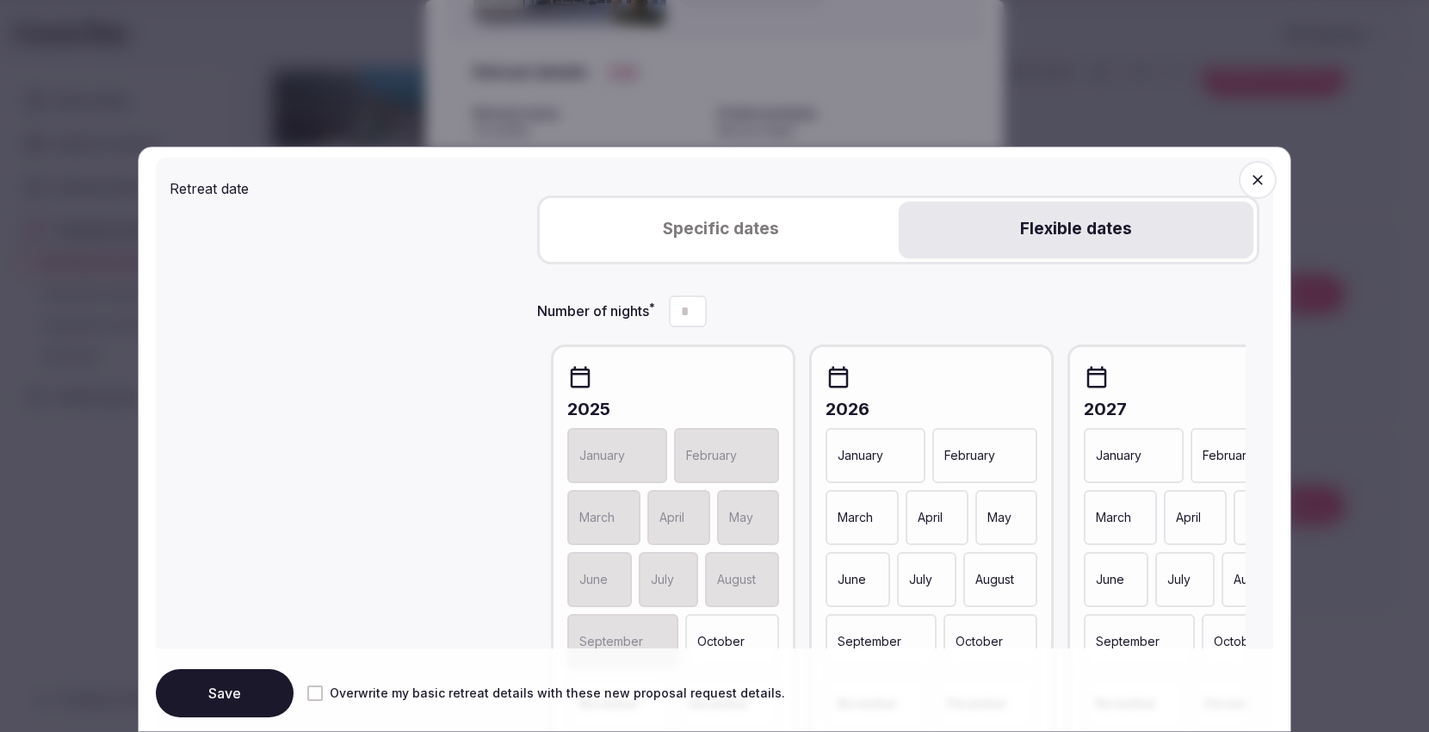
click at [924, 574] on p "July" at bounding box center [920, 579] width 23 height 17
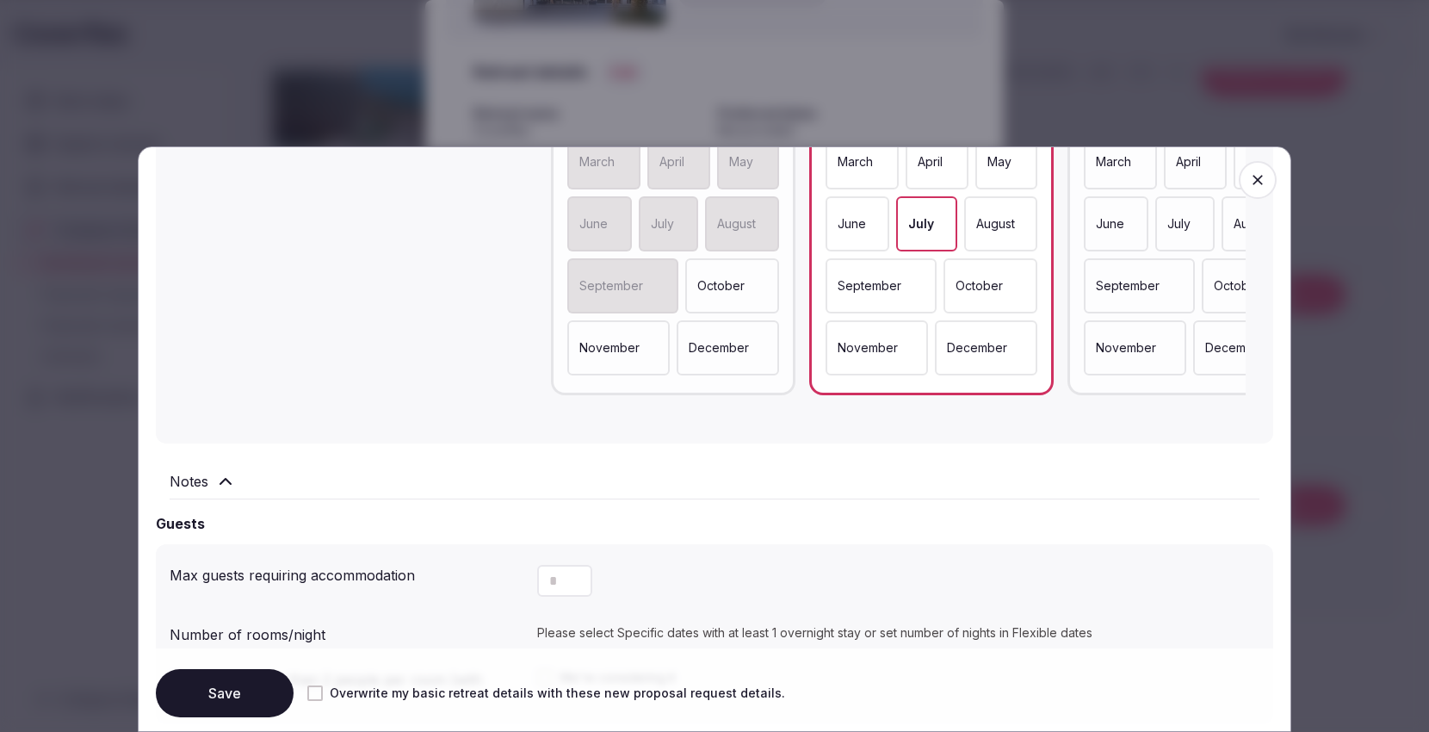
scroll to position [1153, 0]
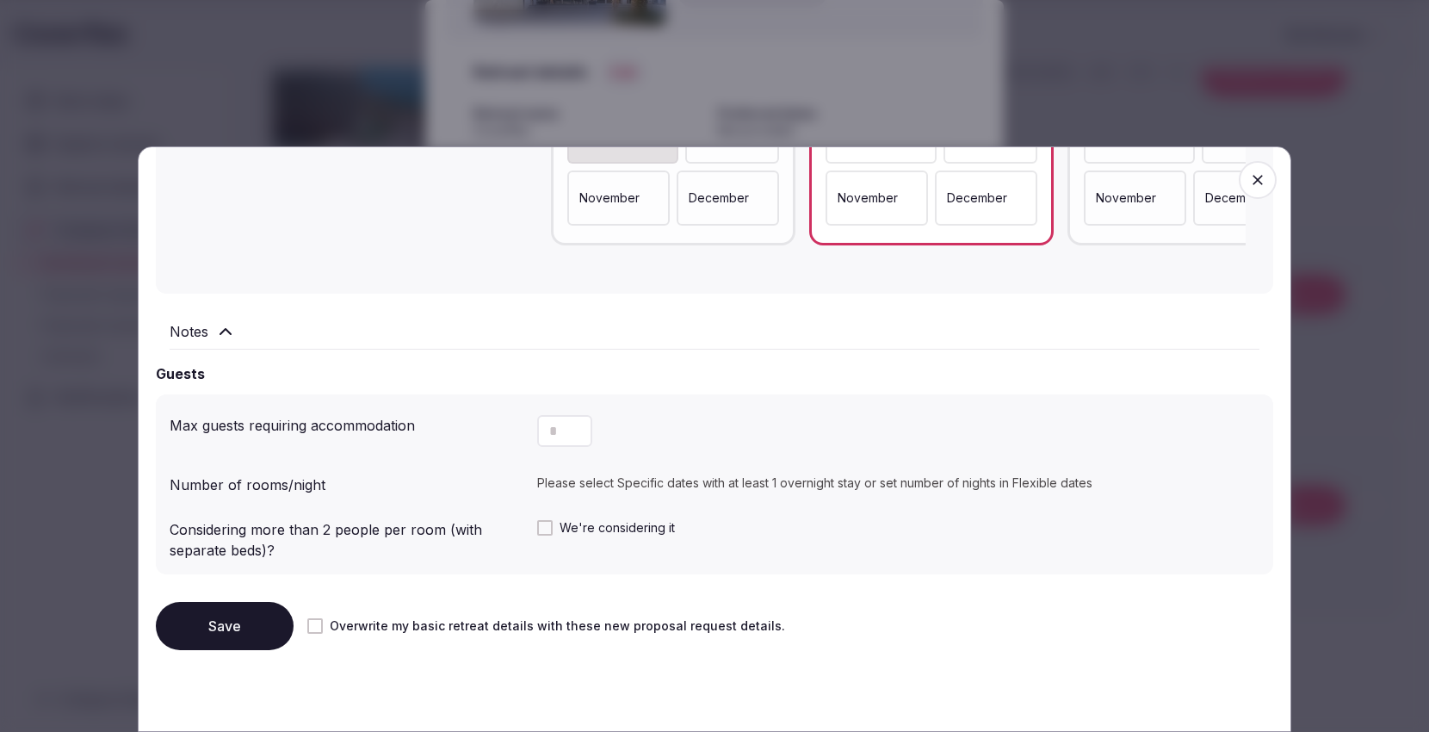
drag, startPoint x: 553, startPoint y: 430, endPoint x: 532, endPoint y: 430, distance: 21.5
click at [537, 430] on input "*" at bounding box center [564, 431] width 55 height 32
type input "***"
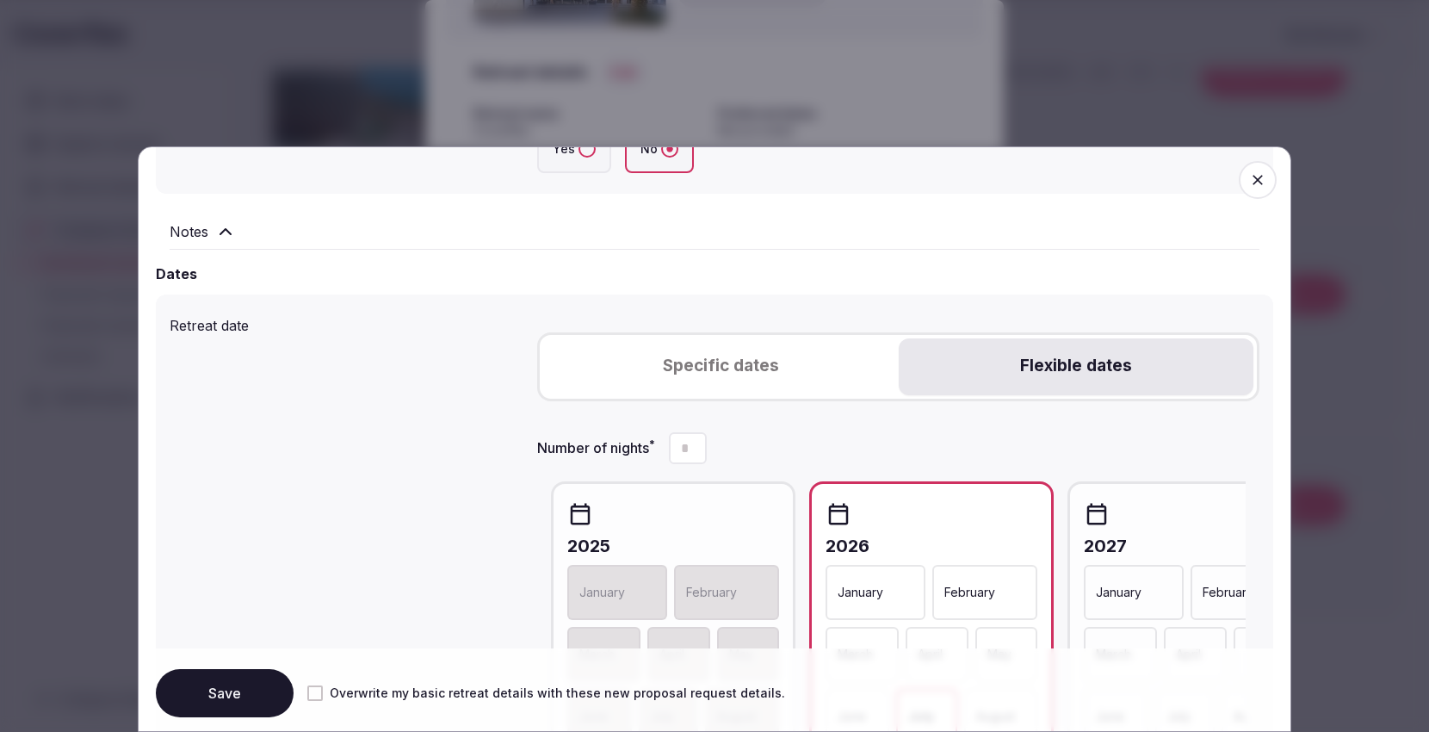
scroll to position [516, 0]
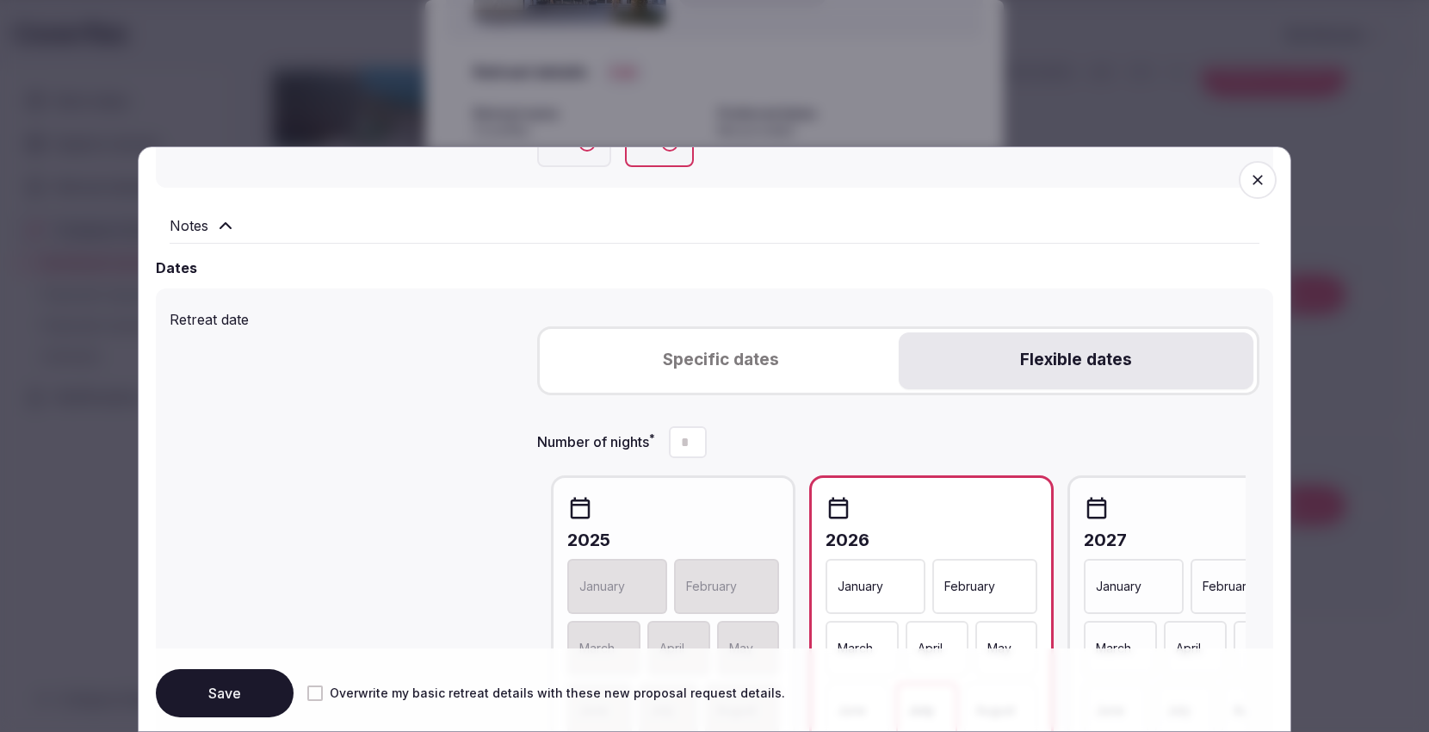
drag, startPoint x: 690, startPoint y: 436, endPoint x: 662, endPoint y: 436, distance: 28.4
click at [669, 436] on input "Number of nights *" at bounding box center [688, 442] width 38 height 32
type input "*"
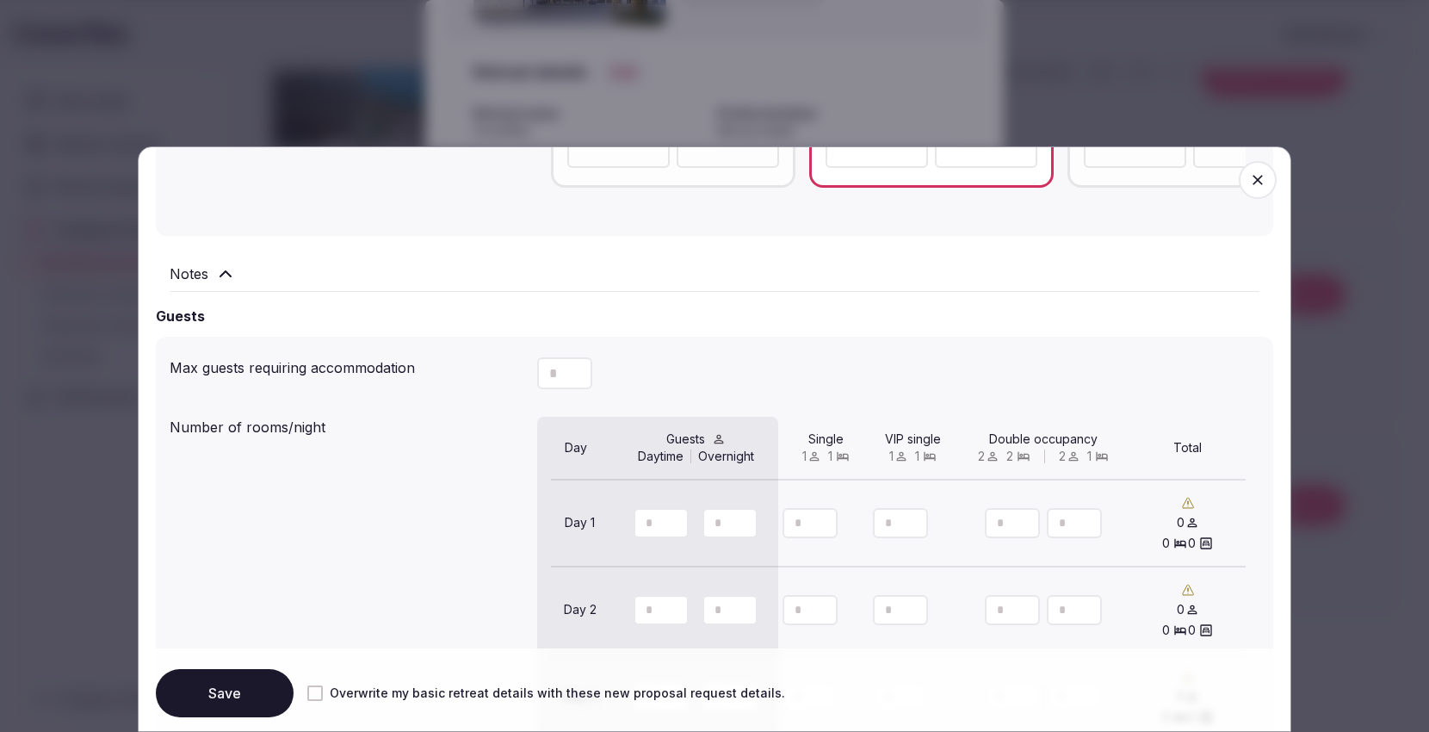
scroll to position [1350, 0]
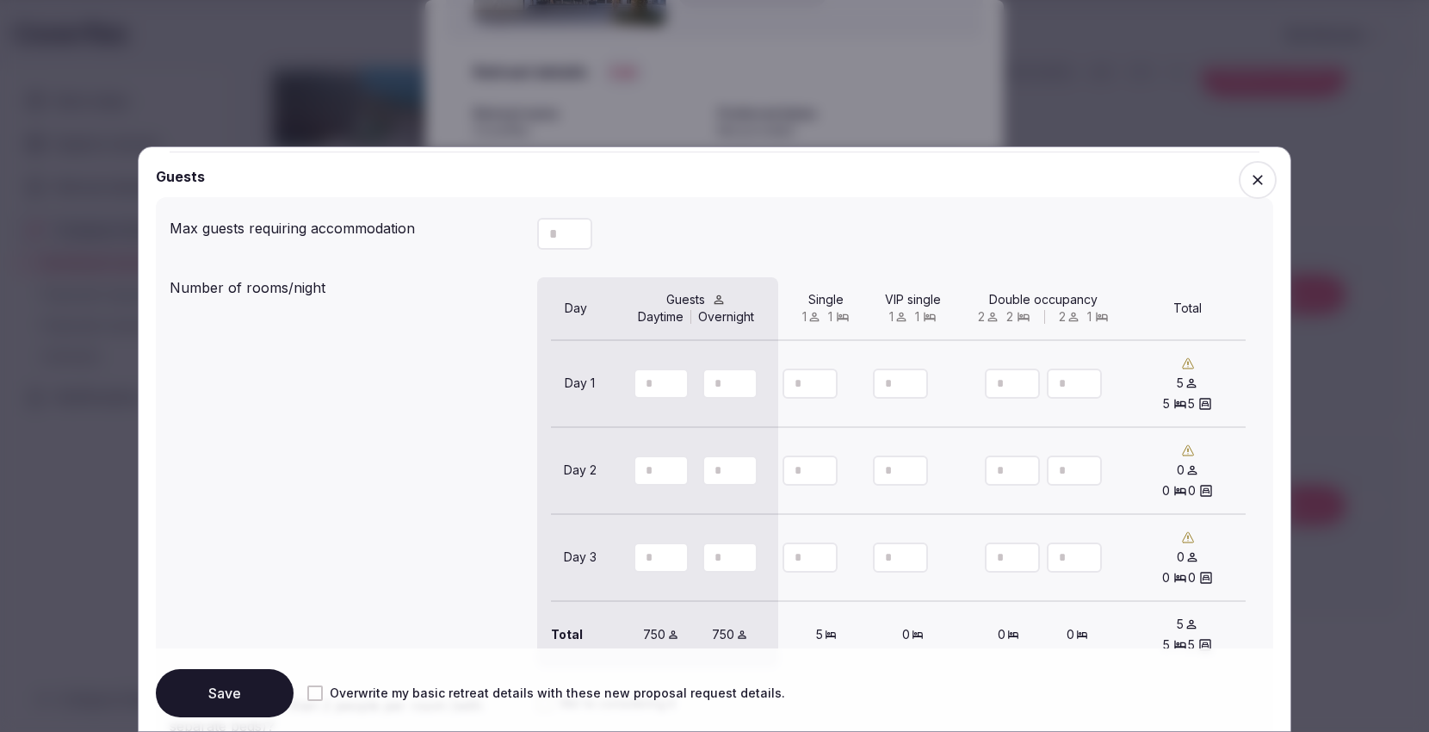
drag, startPoint x: 801, startPoint y: 380, endPoint x: 757, endPoint y: 389, distance: 44.9
click at [810, 384] on button "Increment" at bounding box center [824, 375] width 28 height 15
drag, startPoint x: 784, startPoint y: 384, endPoint x: 845, endPoint y: 387, distance: 61.2
click at [838, 387] on input "*" at bounding box center [809, 383] width 55 height 30
type input "**"
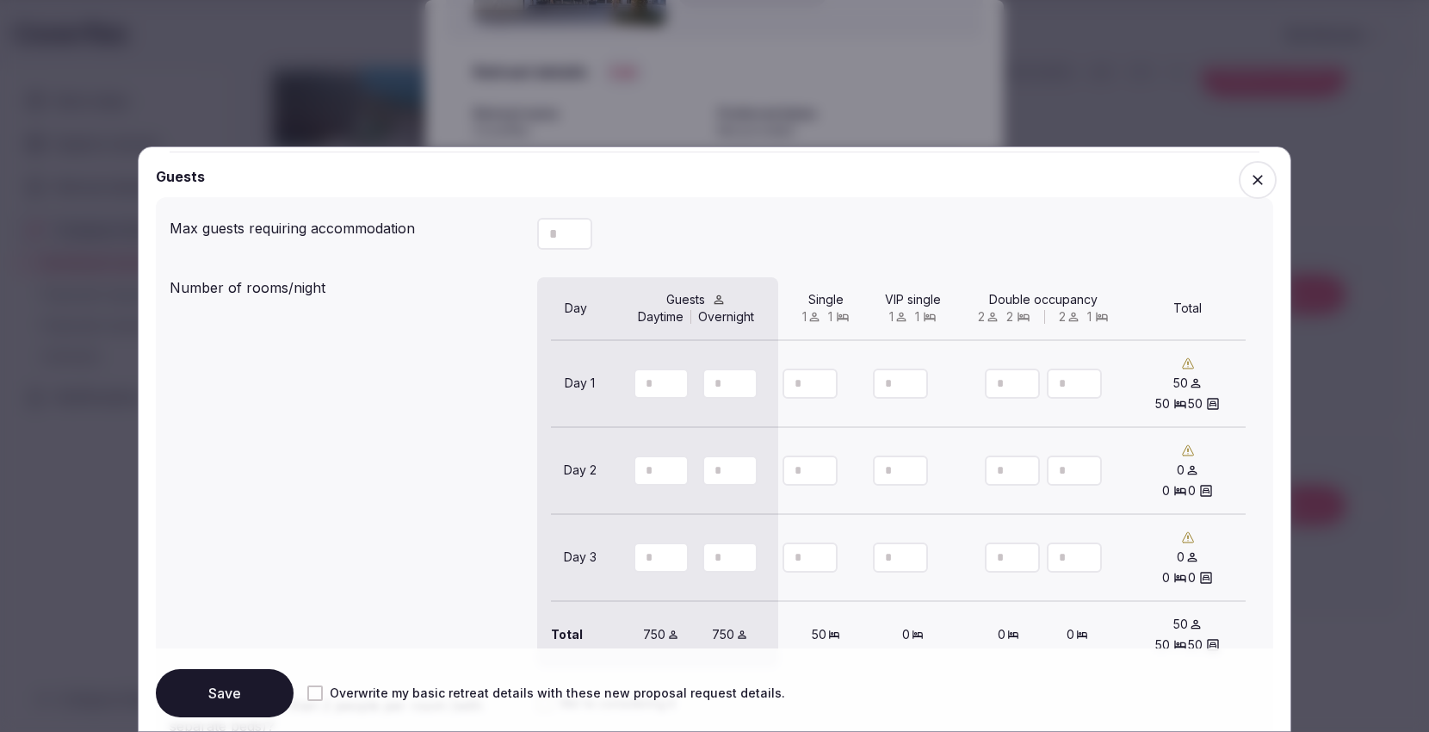
drag, startPoint x: 988, startPoint y: 385, endPoint x: 998, endPoint y: 385, distance: 9.5
click at [998, 385] on input "number" at bounding box center [1012, 383] width 55 height 30
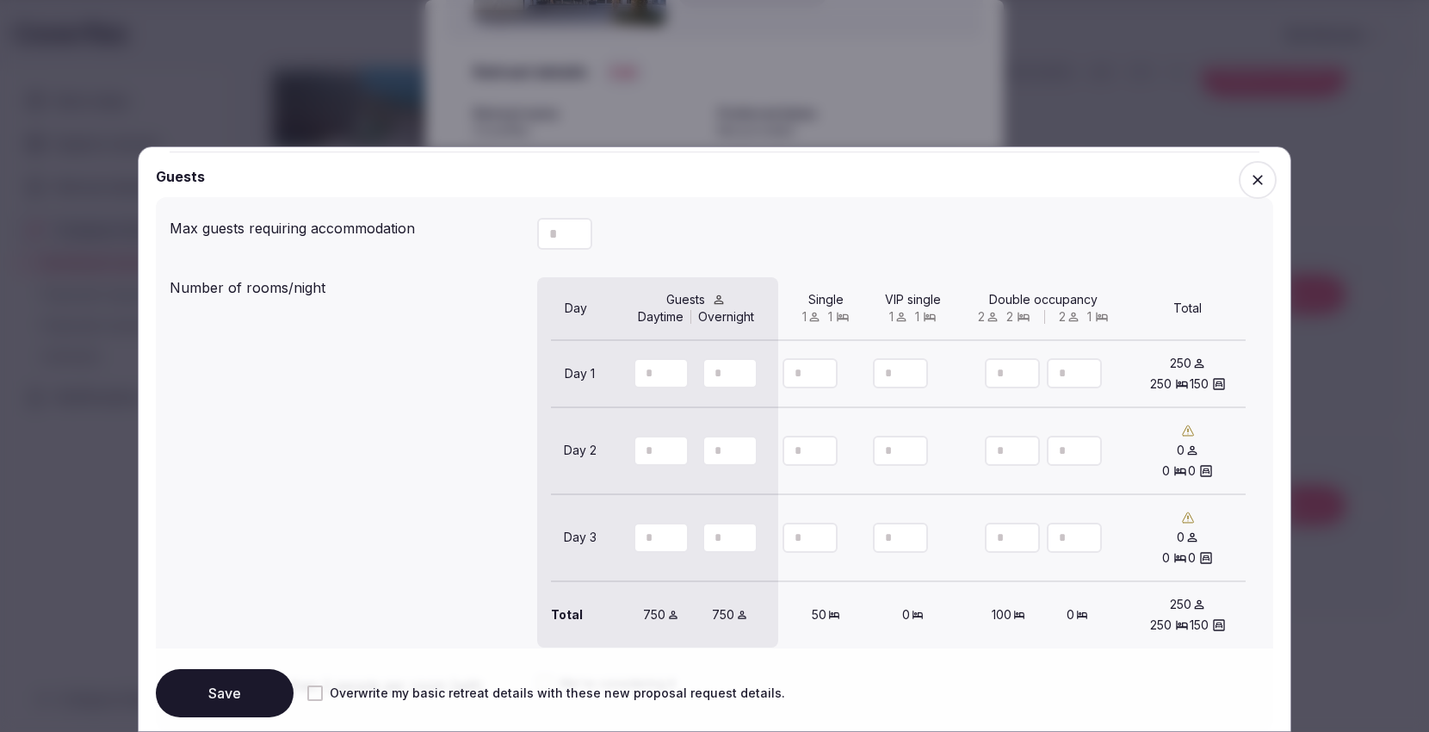
type input "***"
click at [579, 385] on icon "button" at bounding box center [578, 390] width 13 height 15
type input "**"
type input "***"
type input "**"
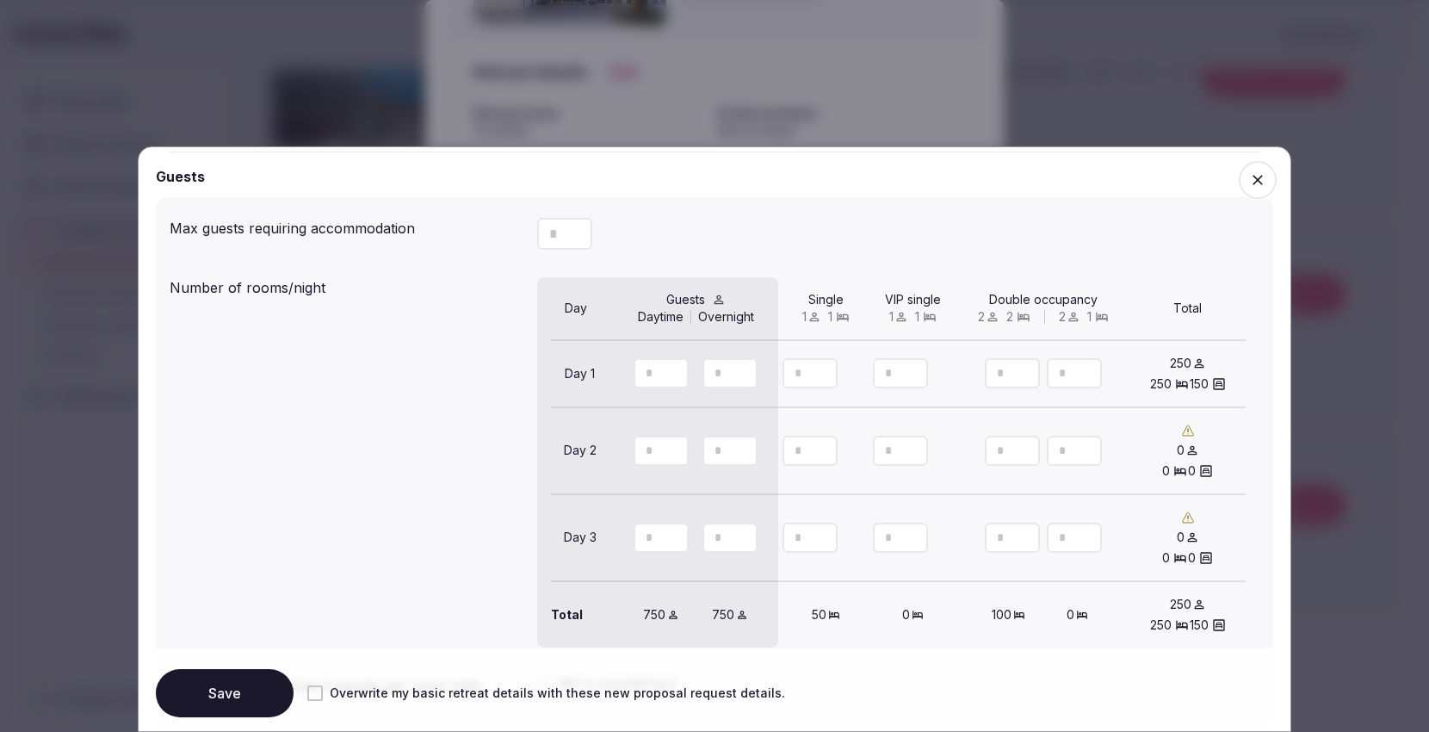
type input "***"
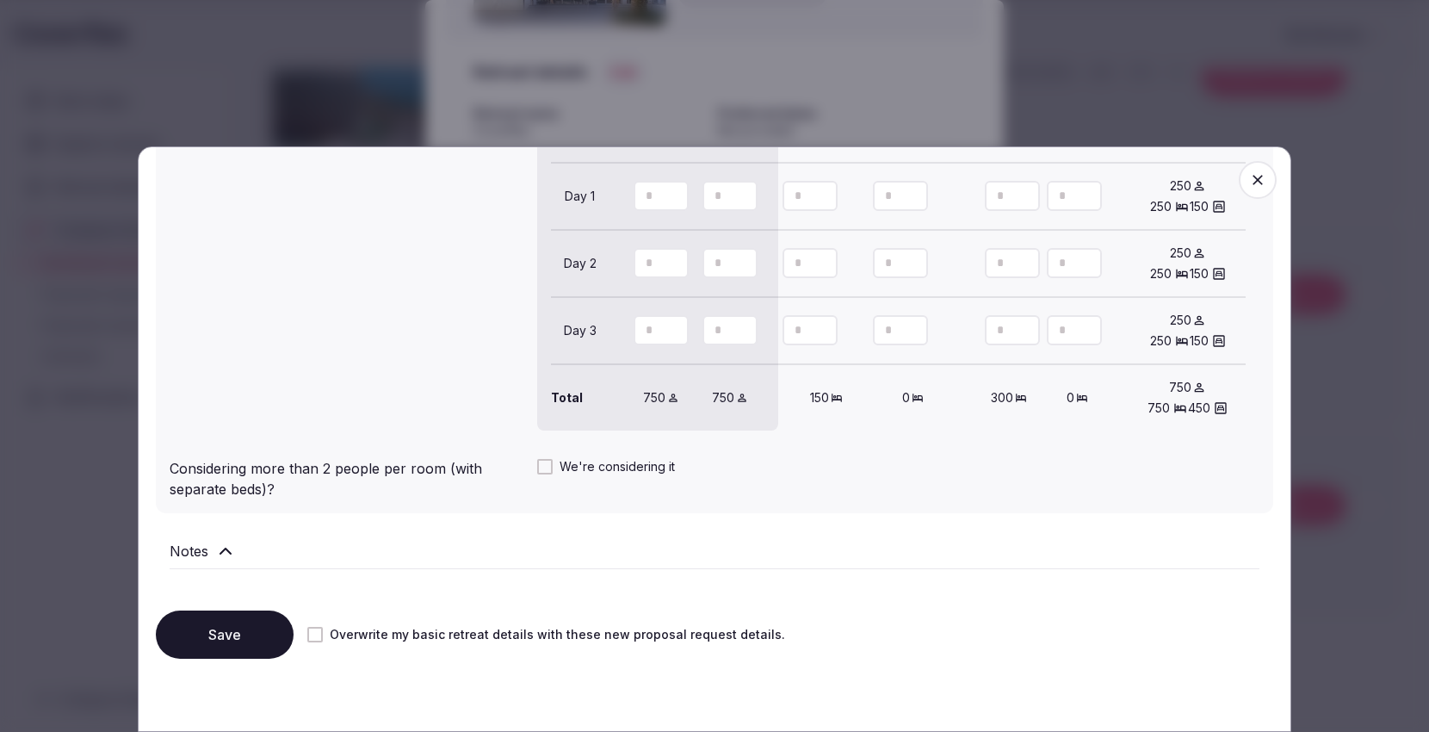
scroll to position [1534, 0]
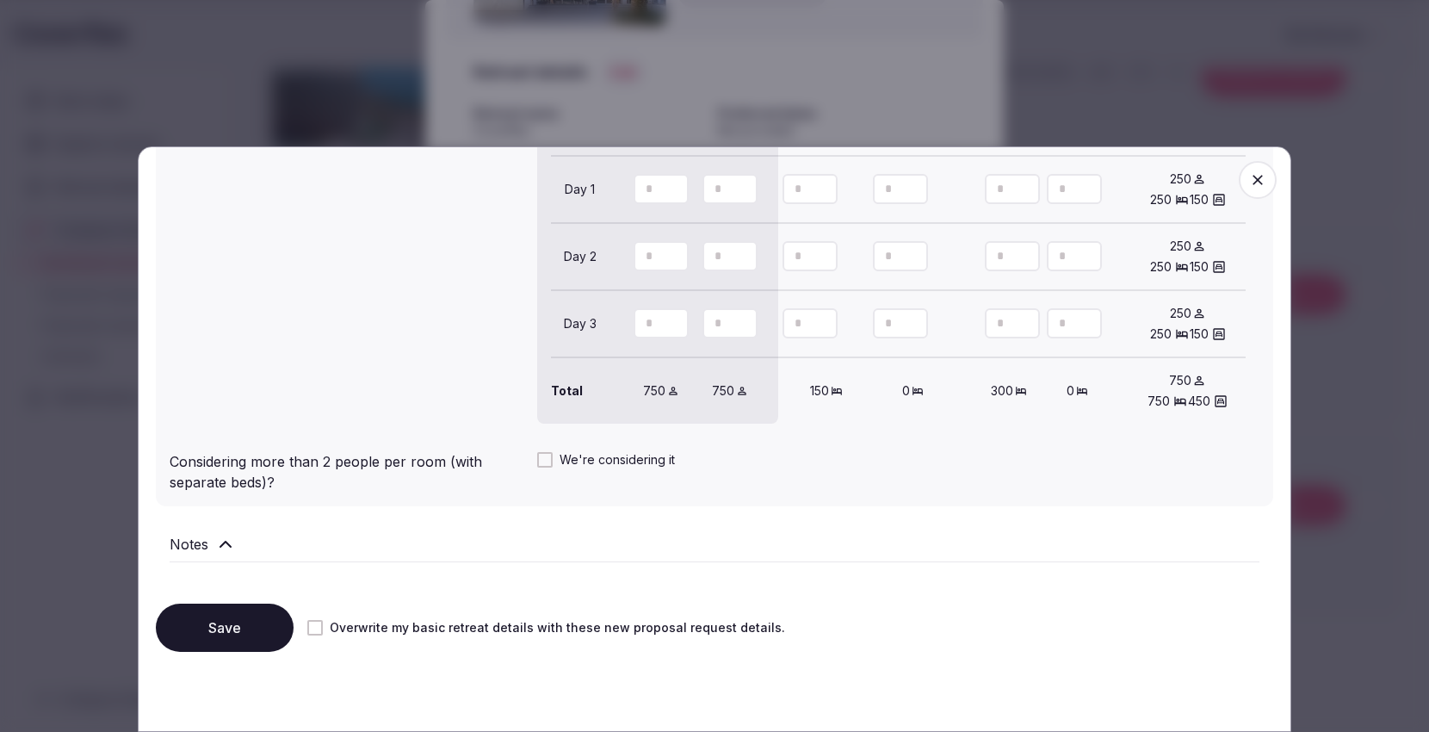
click at [233, 627] on button "Save" at bounding box center [225, 627] width 138 height 48
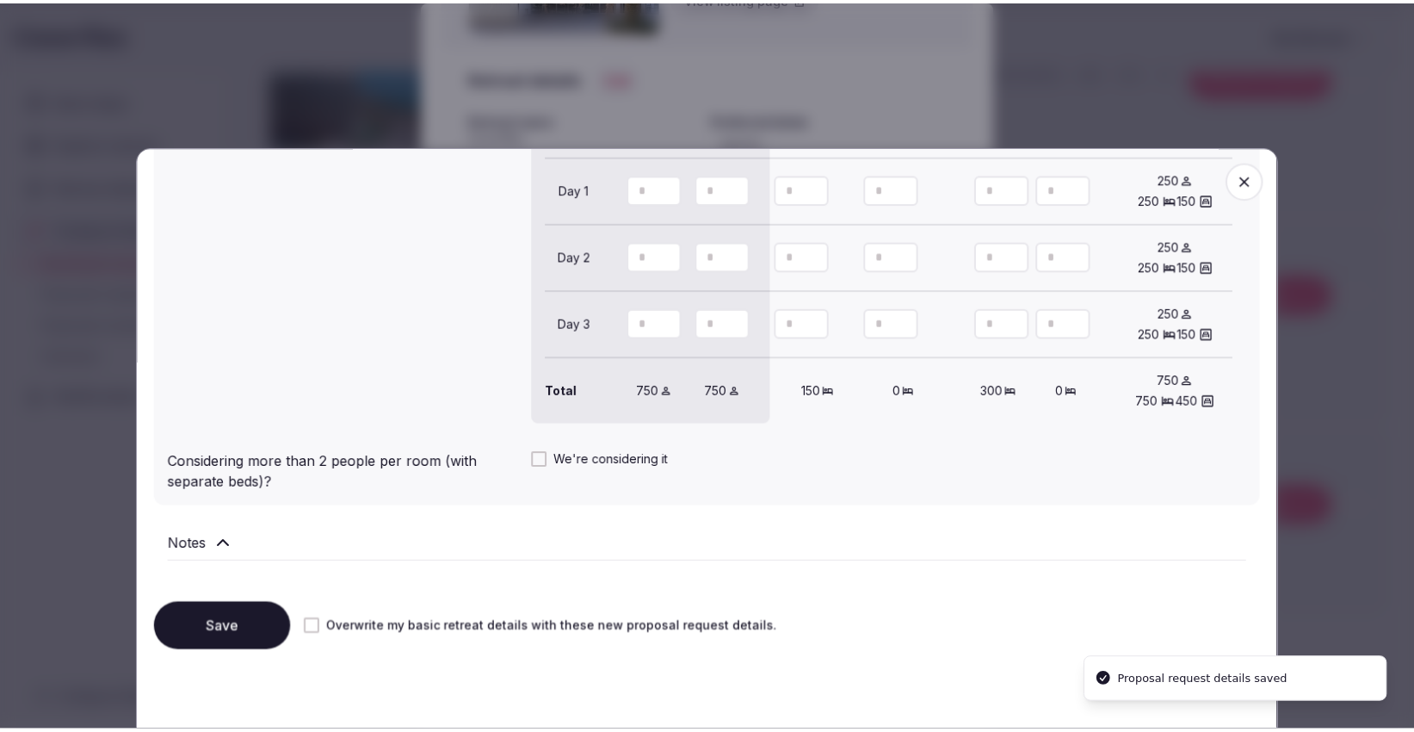
scroll to position [162, 0]
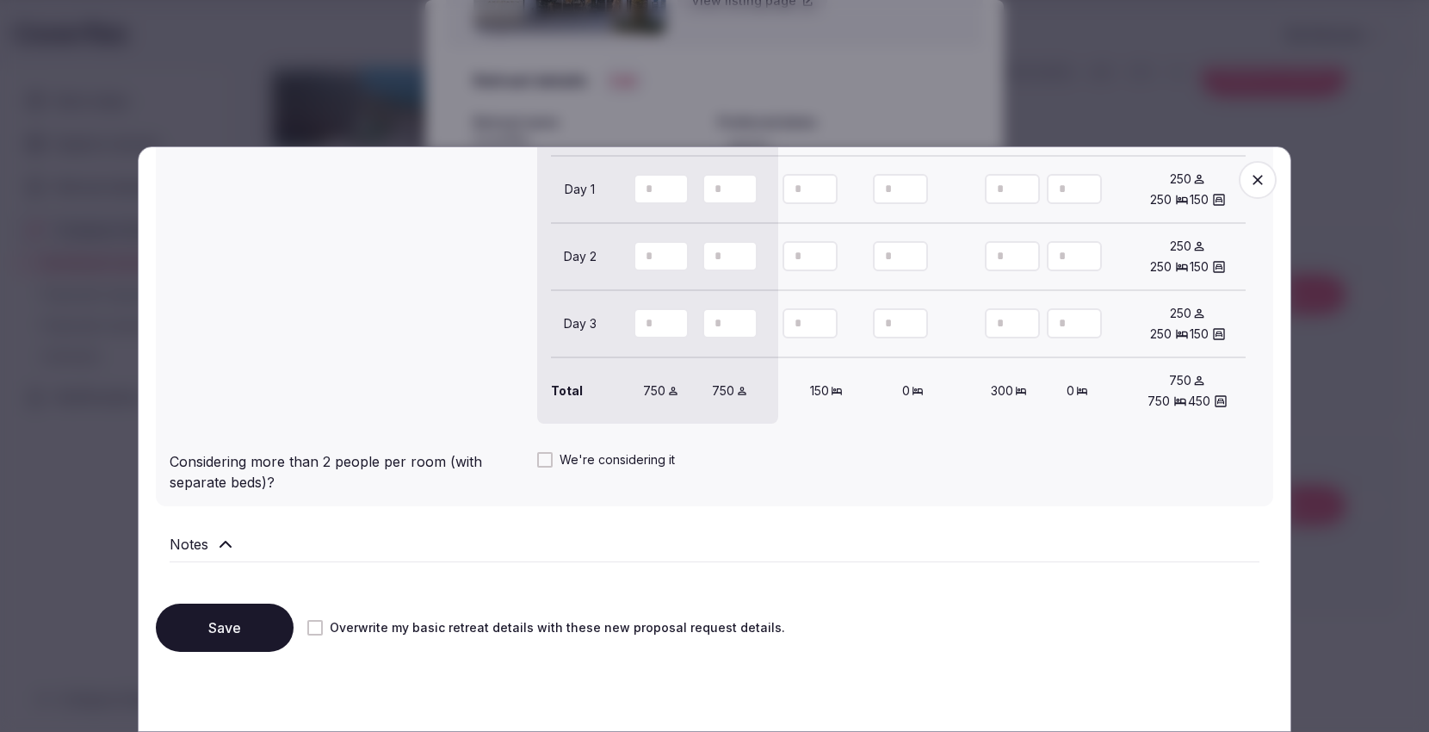
click at [244, 613] on button "Save" at bounding box center [225, 627] width 138 height 48
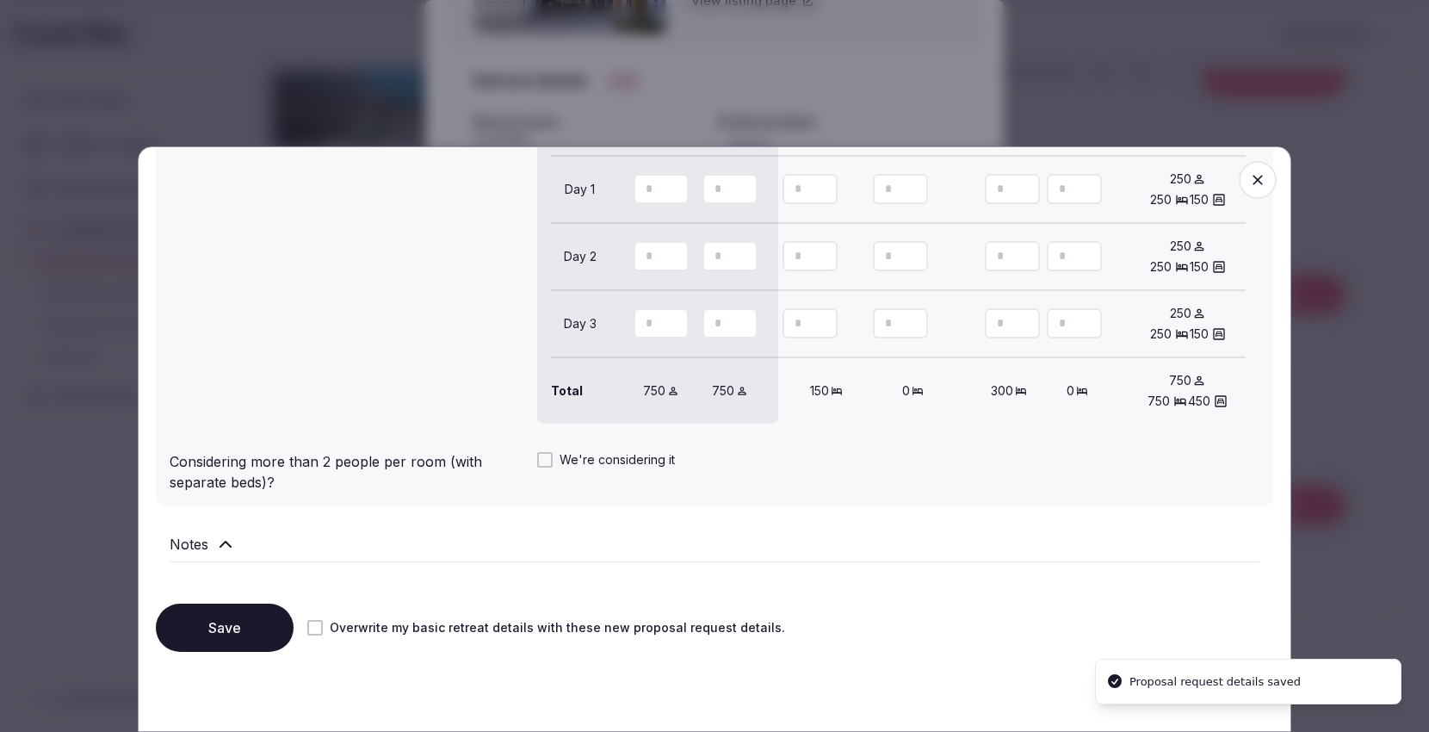
click at [1249, 175] on icon "button" at bounding box center [1257, 179] width 17 height 17
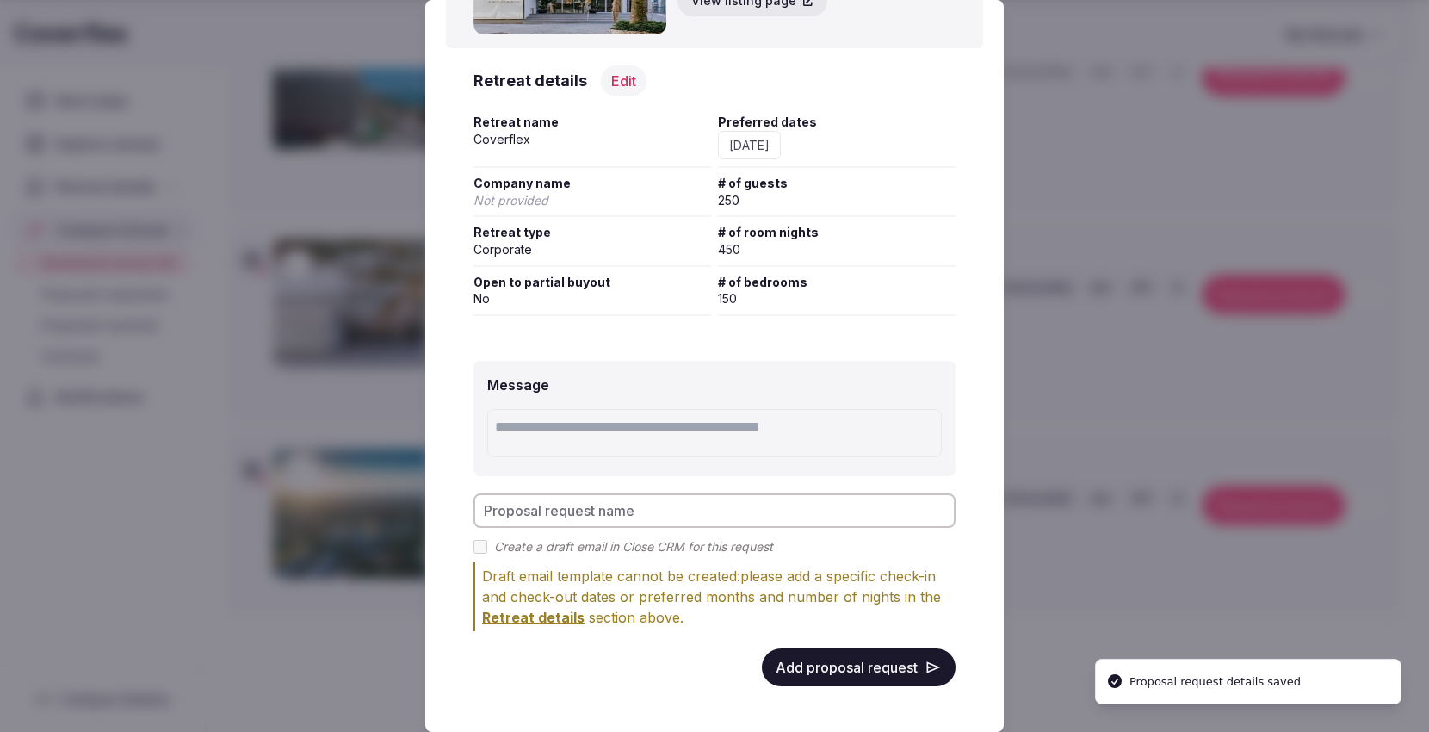
click at [1179, 82] on div at bounding box center [714, 366] width 1429 height 732
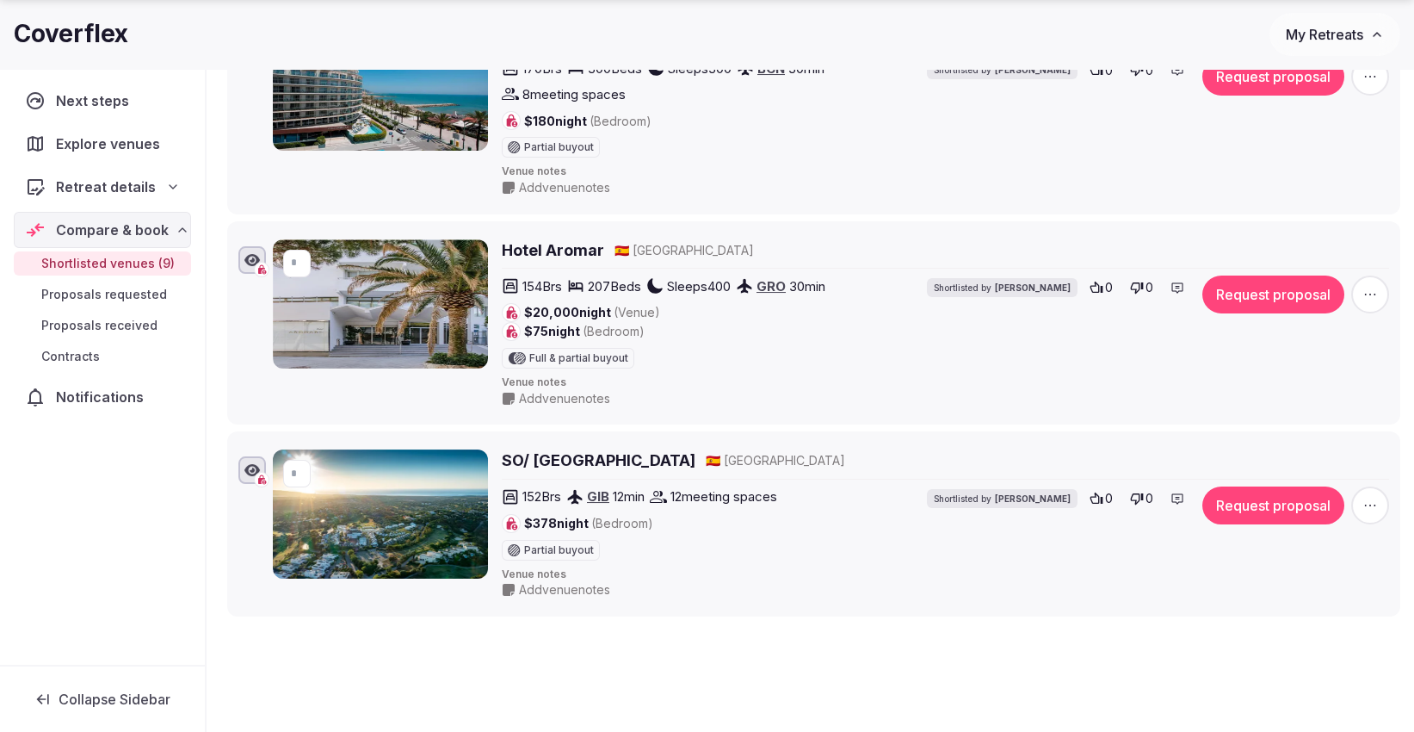
click at [103, 260] on span "Shortlisted venues (9)" at bounding box center [107, 263] width 133 height 17
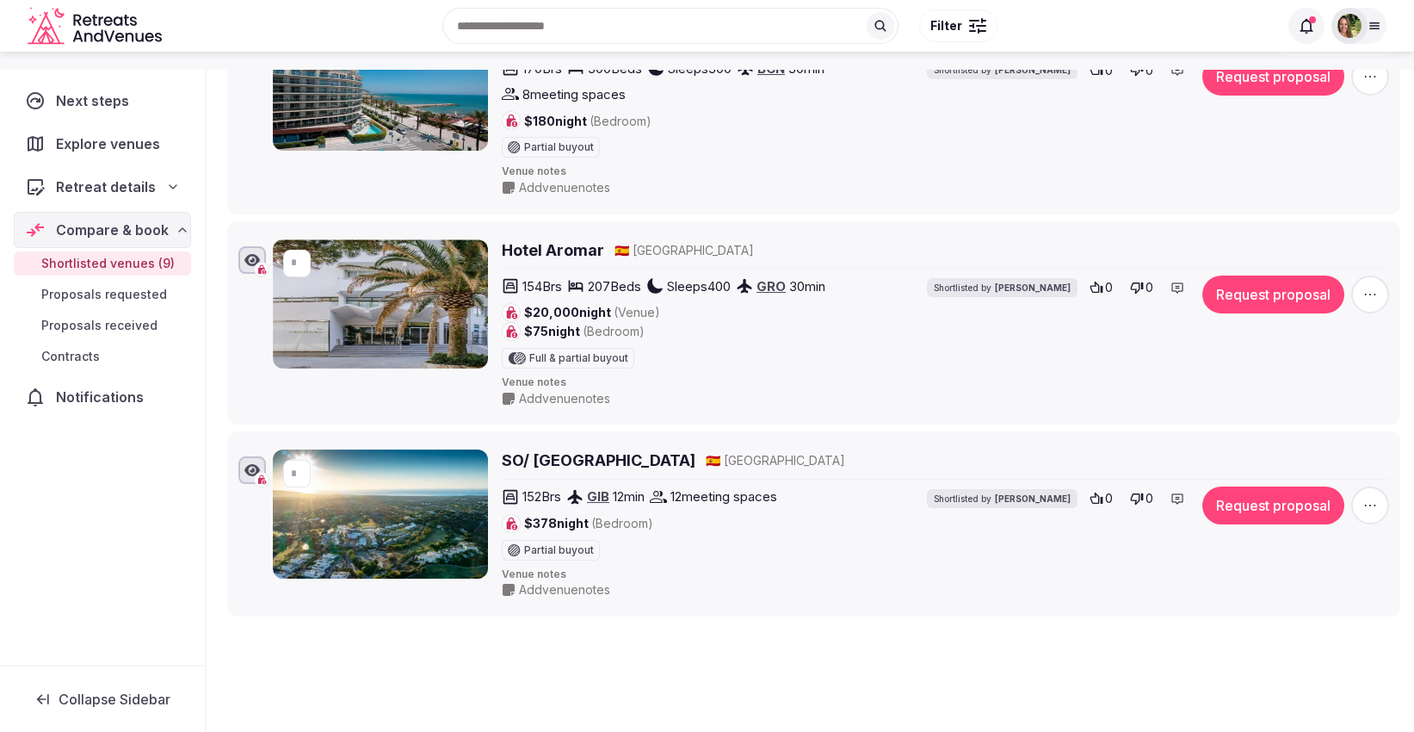
scroll to position [0, 0]
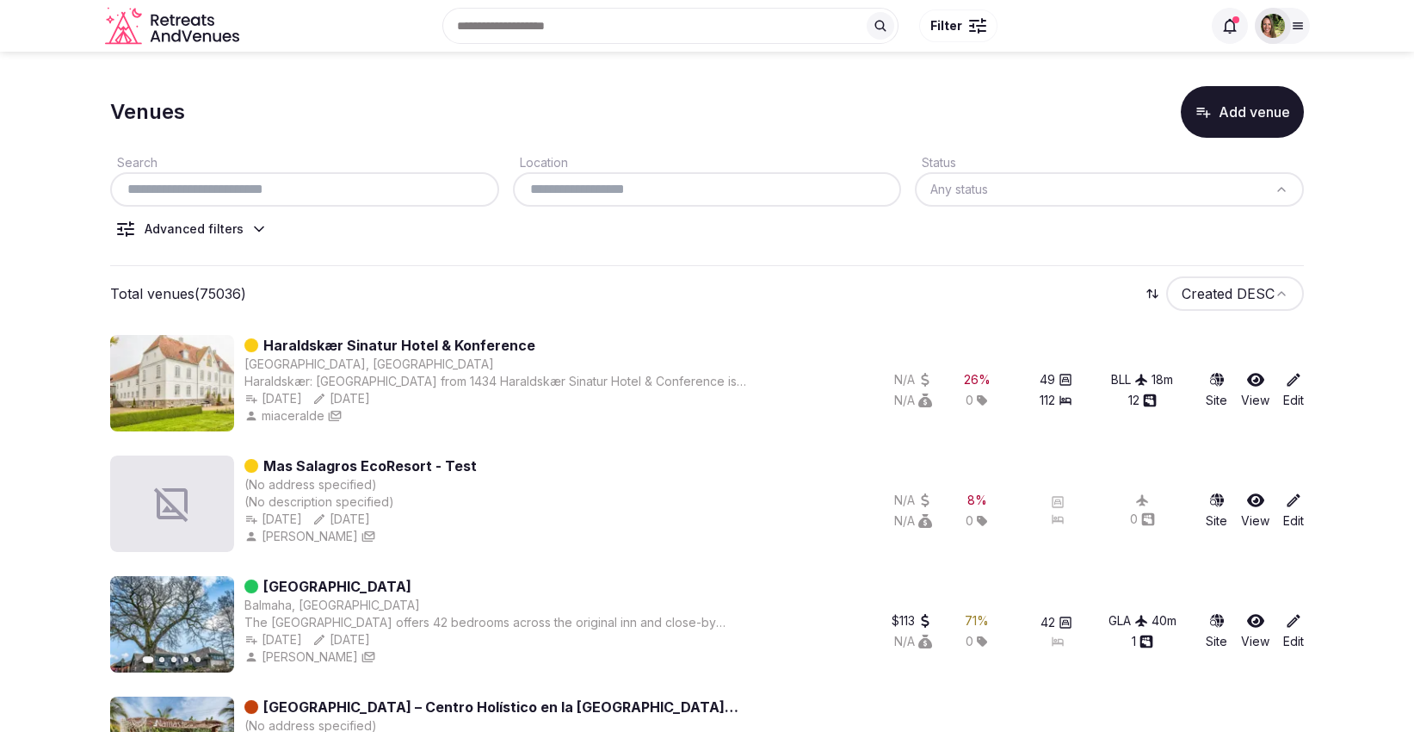
click at [228, 186] on input "text" at bounding box center [304, 189] width 375 height 21
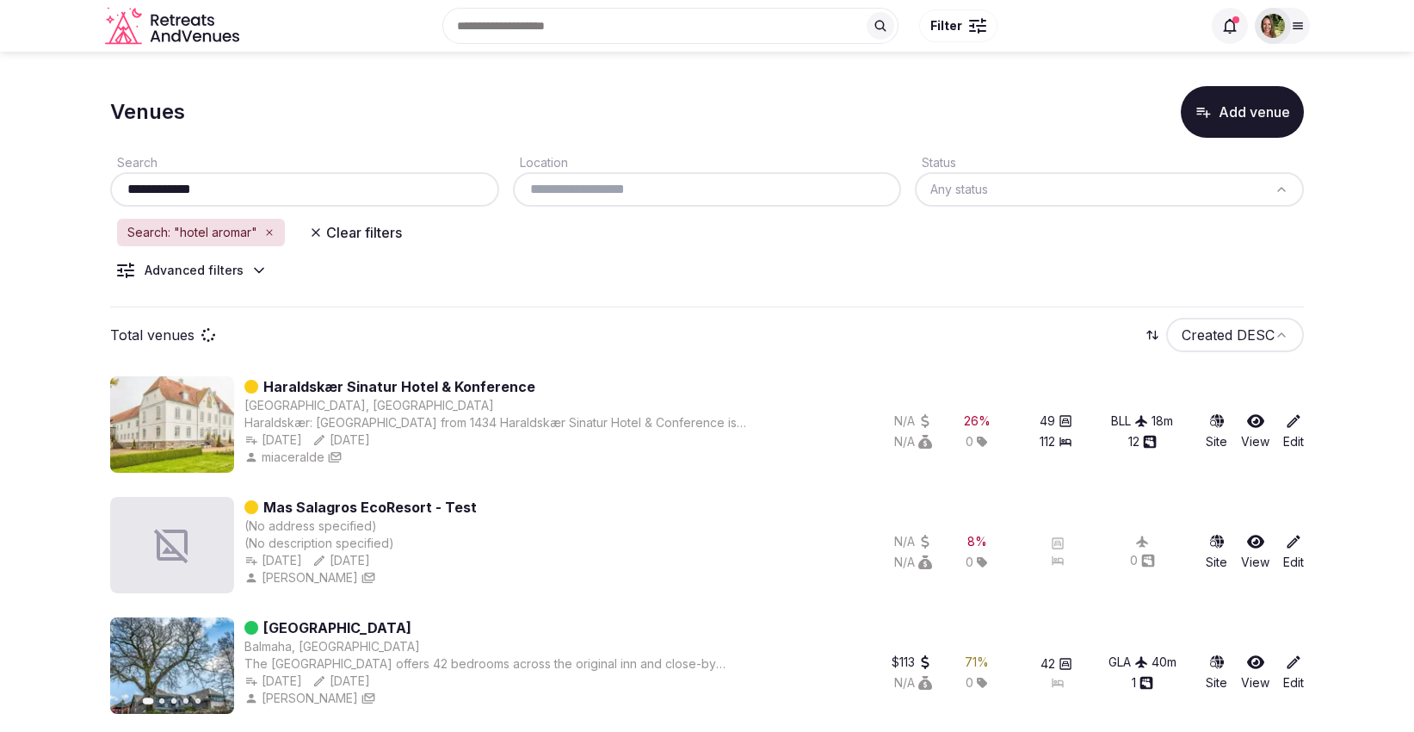
type input "**********"
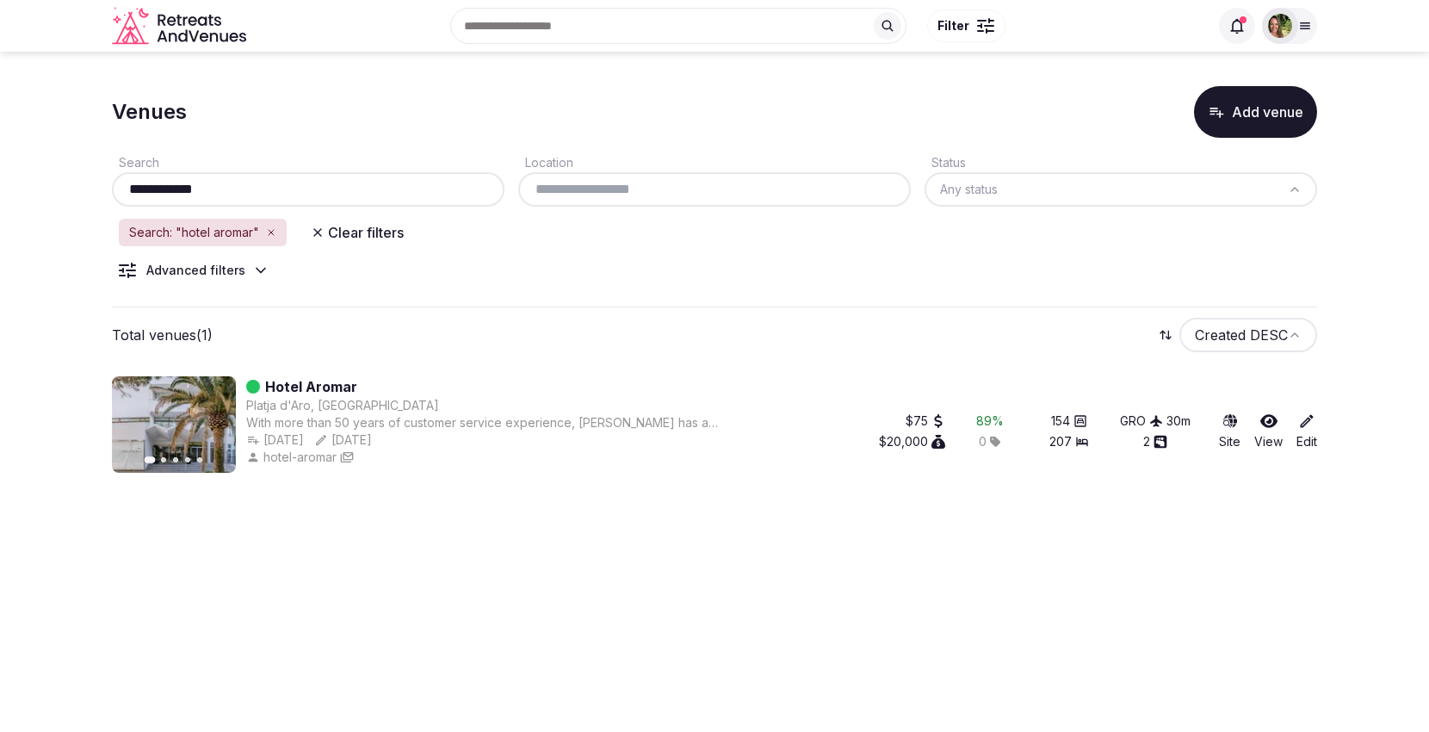
click at [319, 385] on link "Hotel Aromar" at bounding box center [311, 386] width 92 height 21
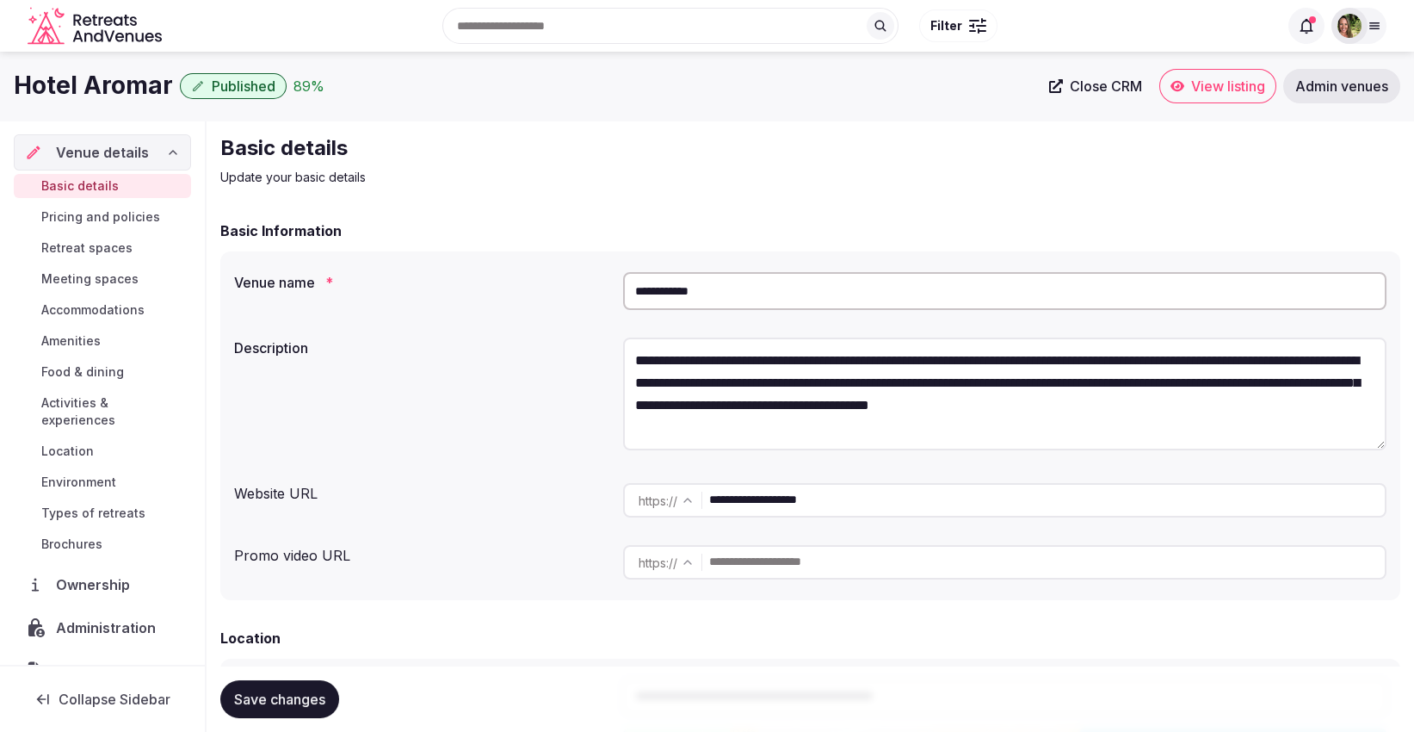
click at [1216, 77] on span "View listing" at bounding box center [1228, 85] width 74 height 17
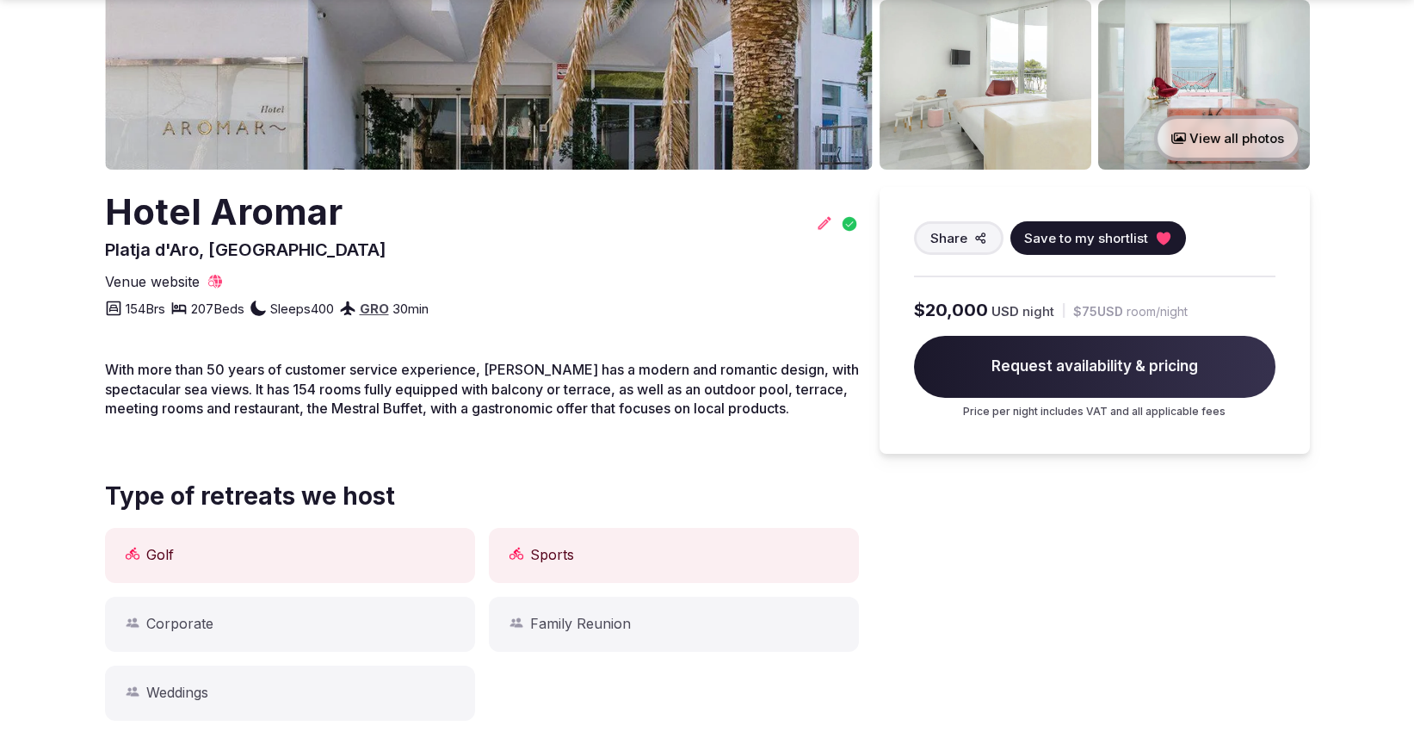
scroll to position [417, 0]
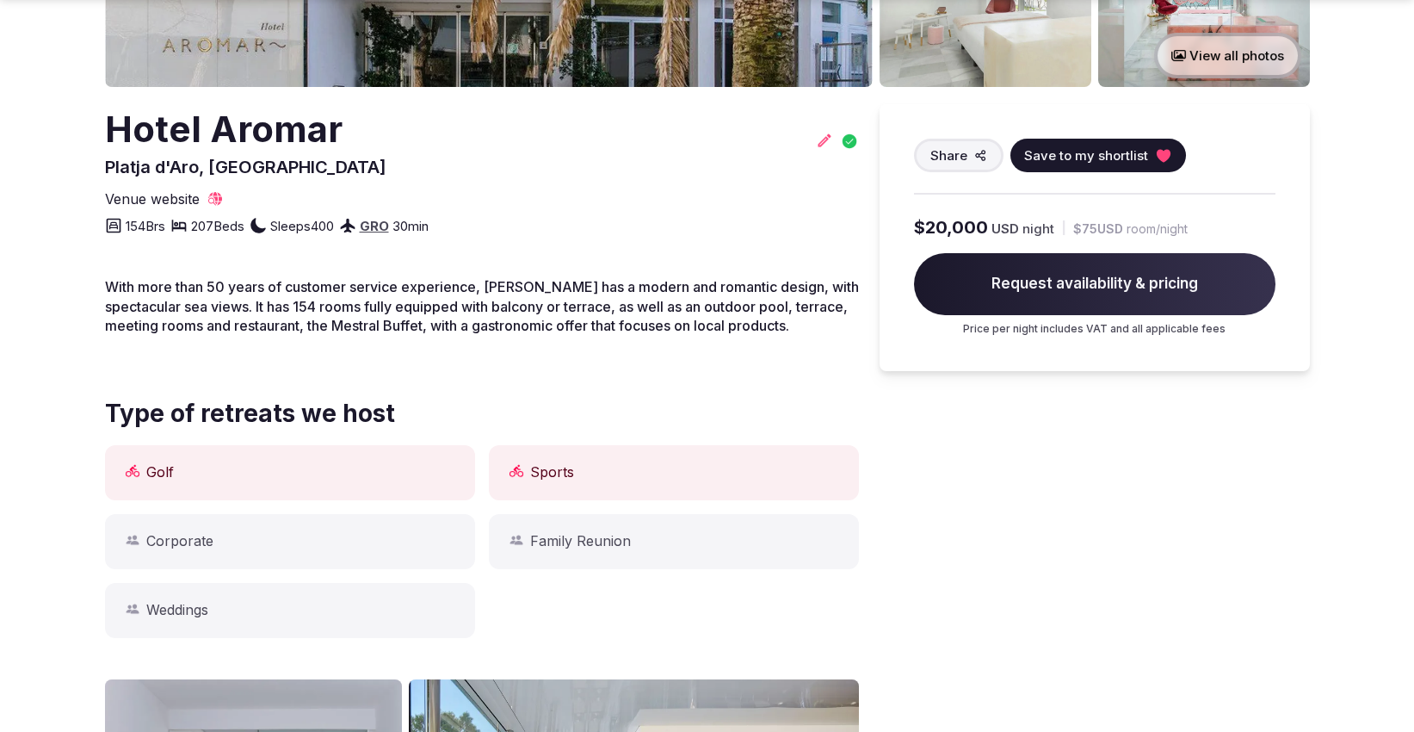
click at [1109, 148] on span "Save to my shortlist" at bounding box center [1086, 155] width 124 height 18
